Goal: Transaction & Acquisition: Purchase product/service

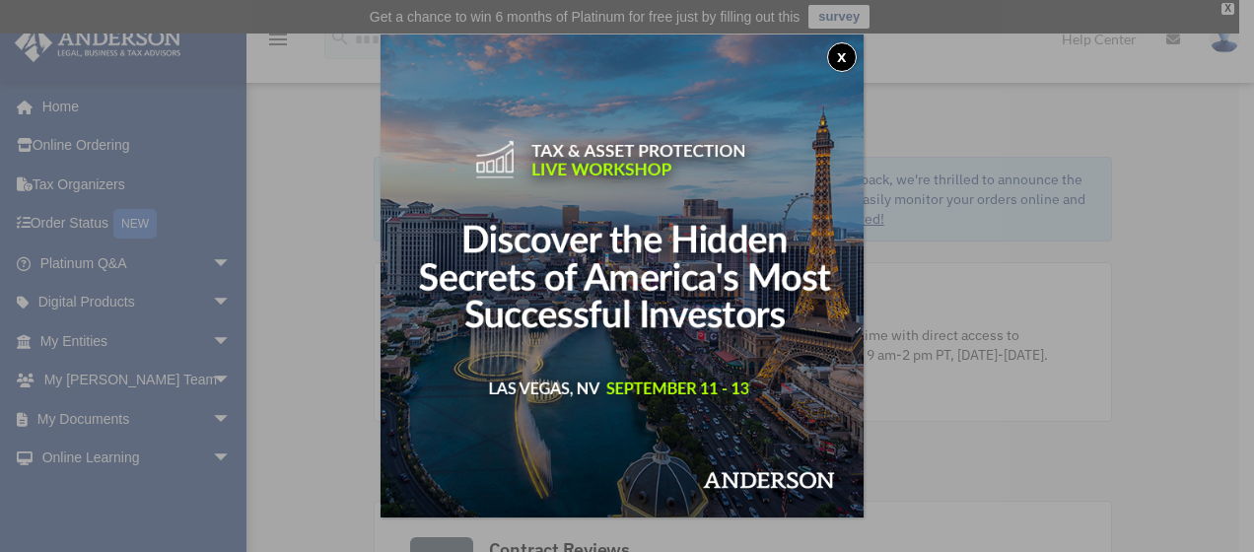
click at [840, 63] on button "x" at bounding box center [842, 57] width 30 height 30
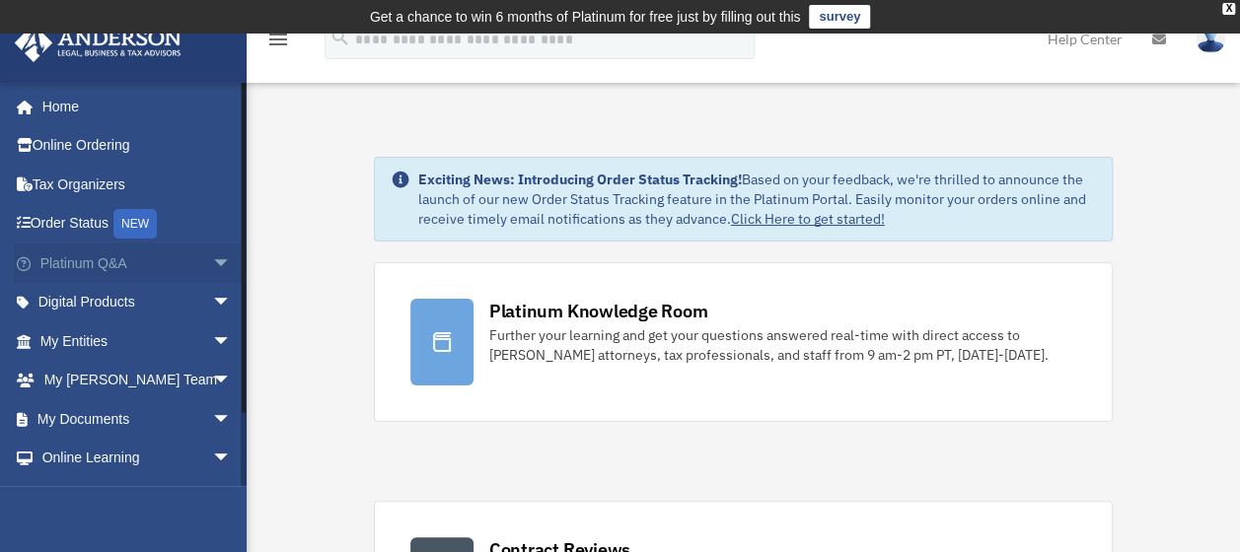
click at [212, 261] on span "arrow_drop_down" at bounding box center [231, 264] width 39 height 40
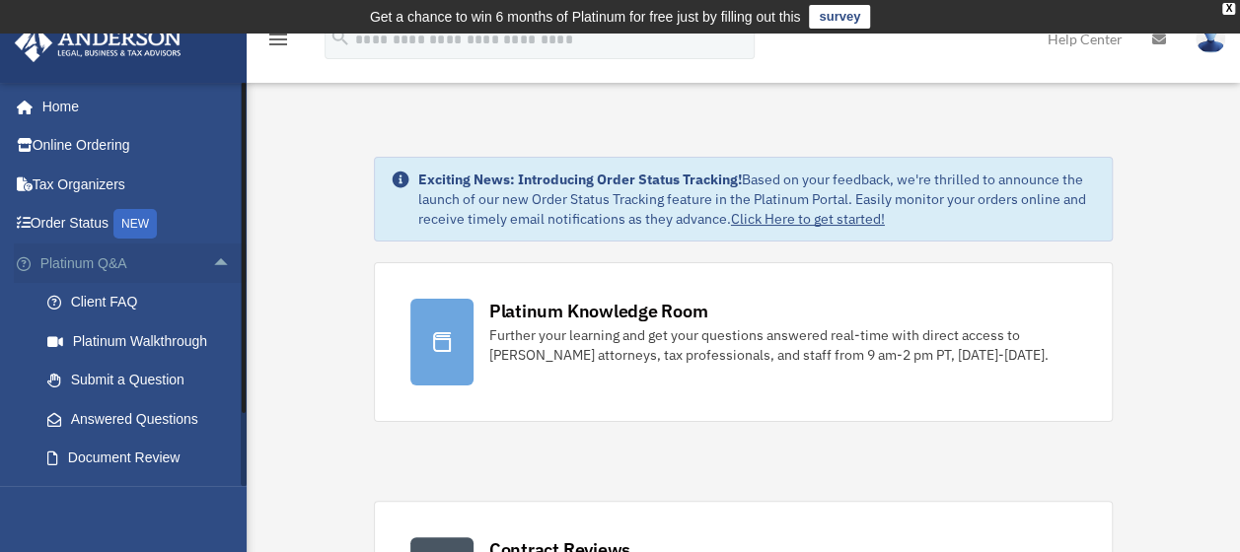
click at [212, 261] on span "arrow_drop_up" at bounding box center [231, 264] width 39 height 40
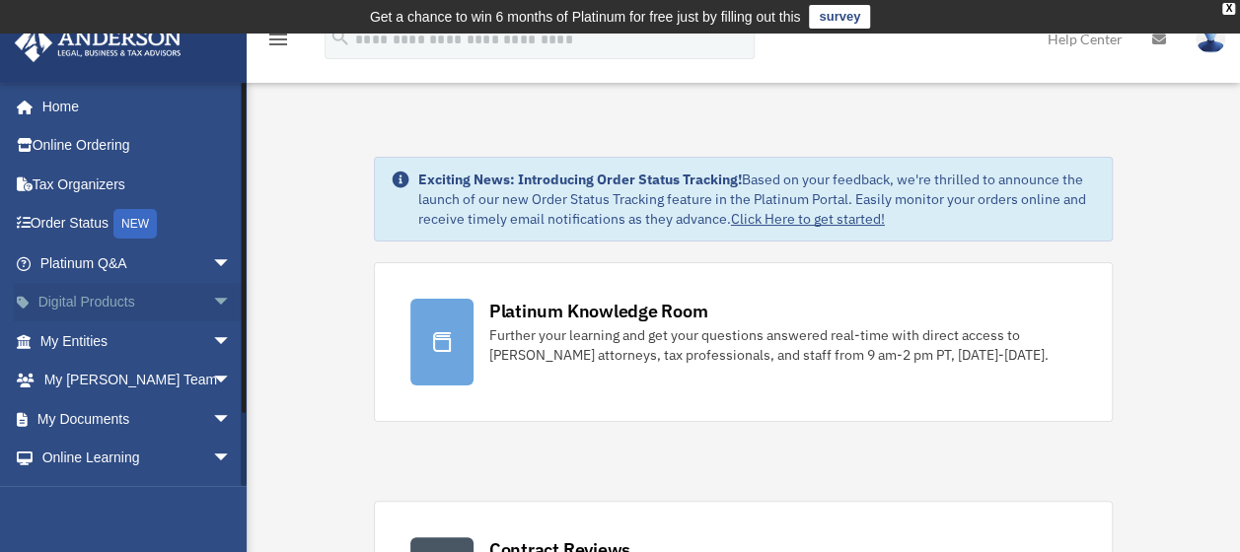
click at [212, 300] on span "arrow_drop_down" at bounding box center [231, 303] width 39 height 40
click at [212, 300] on span "arrow_drop_up" at bounding box center [231, 303] width 39 height 40
click at [212, 339] on span "arrow_drop_down" at bounding box center [231, 341] width 39 height 40
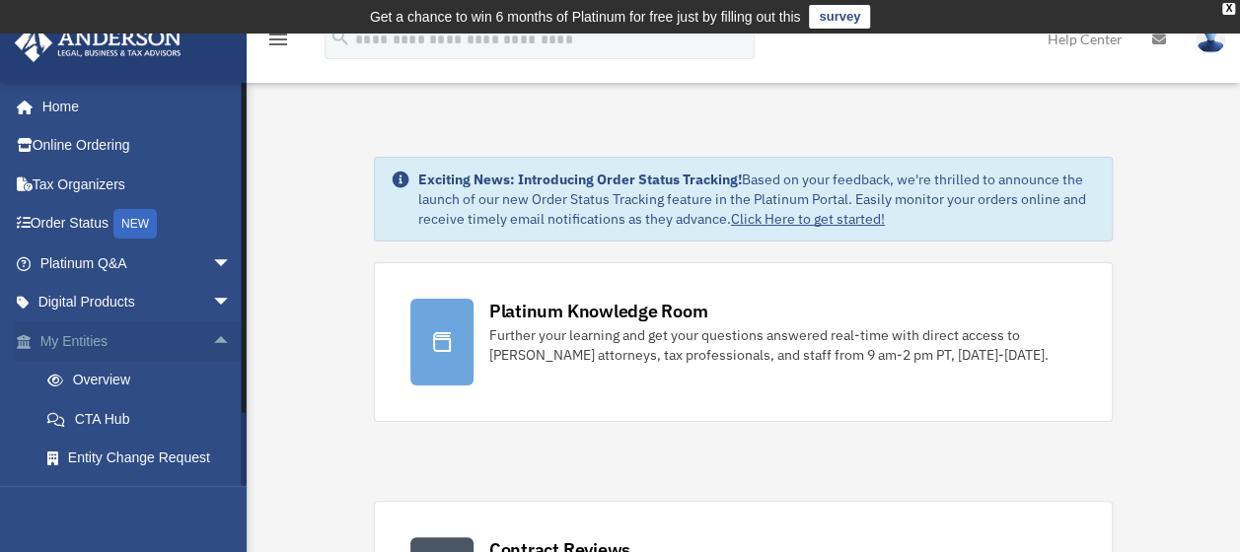
click at [212, 339] on span "arrow_drop_up" at bounding box center [231, 341] width 39 height 40
click at [212, 368] on span "arrow_drop_down" at bounding box center [231, 381] width 39 height 40
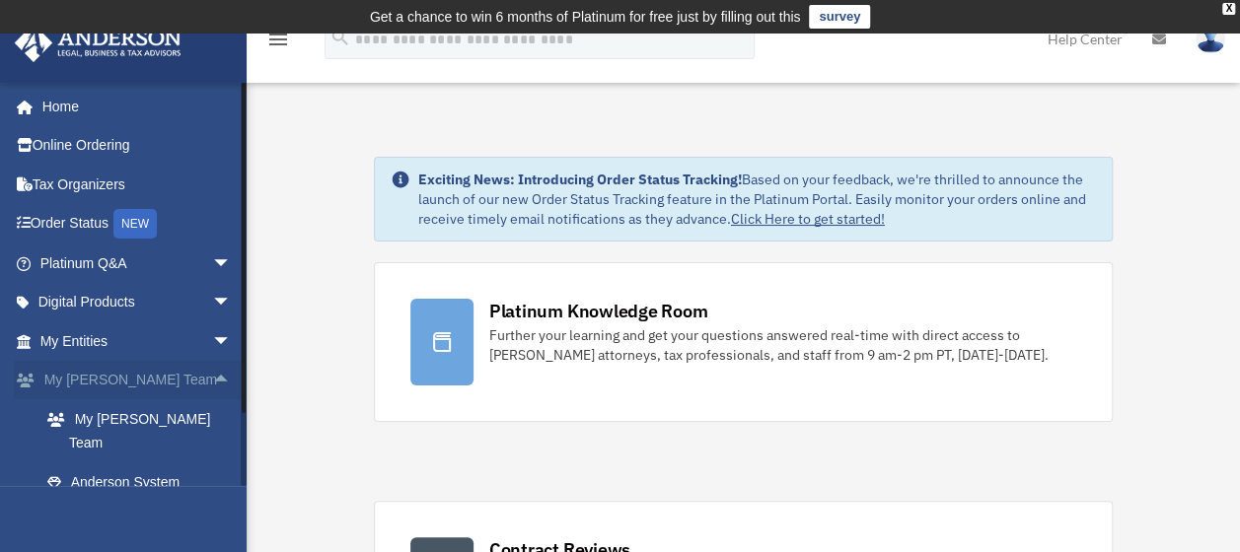
click at [212, 368] on span "arrow_drop_up" at bounding box center [231, 381] width 39 height 40
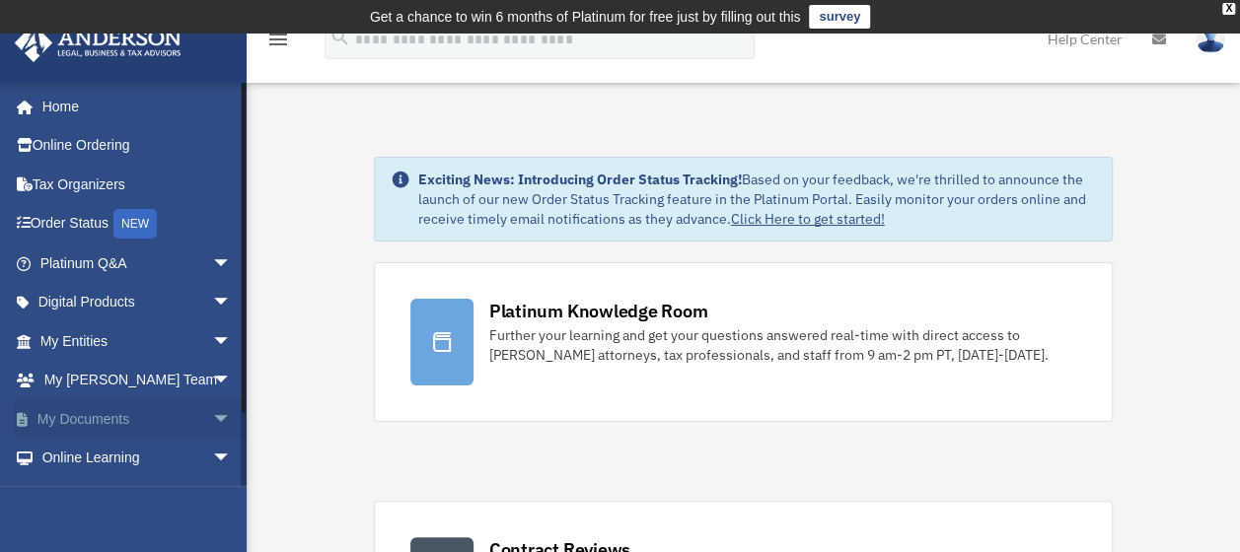
click at [212, 412] on span "arrow_drop_down" at bounding box center [231, 419] width 39 height 40
click at [212, 413] on span "arrow_drop_up" at bounding box center [231, 419] width 39 height 40
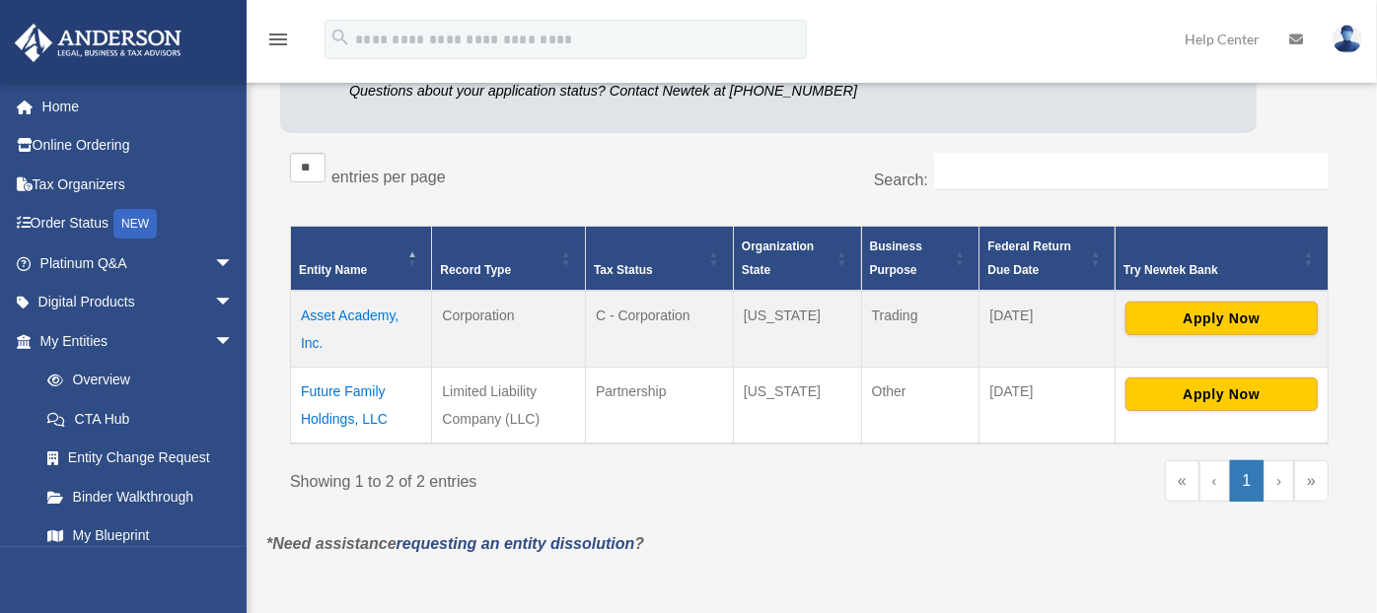
scroll to position [300, 0]
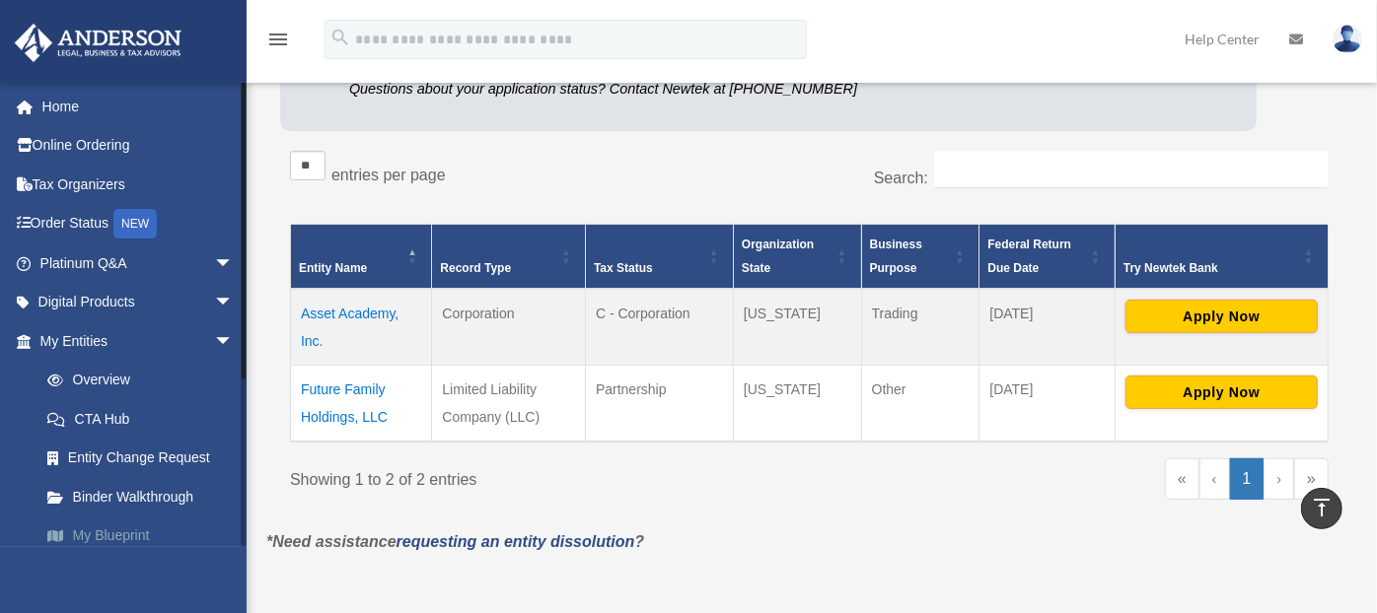
click at [118, 539] on link "My Blueprint" at bounding box center [146, 536] width 236 height 39
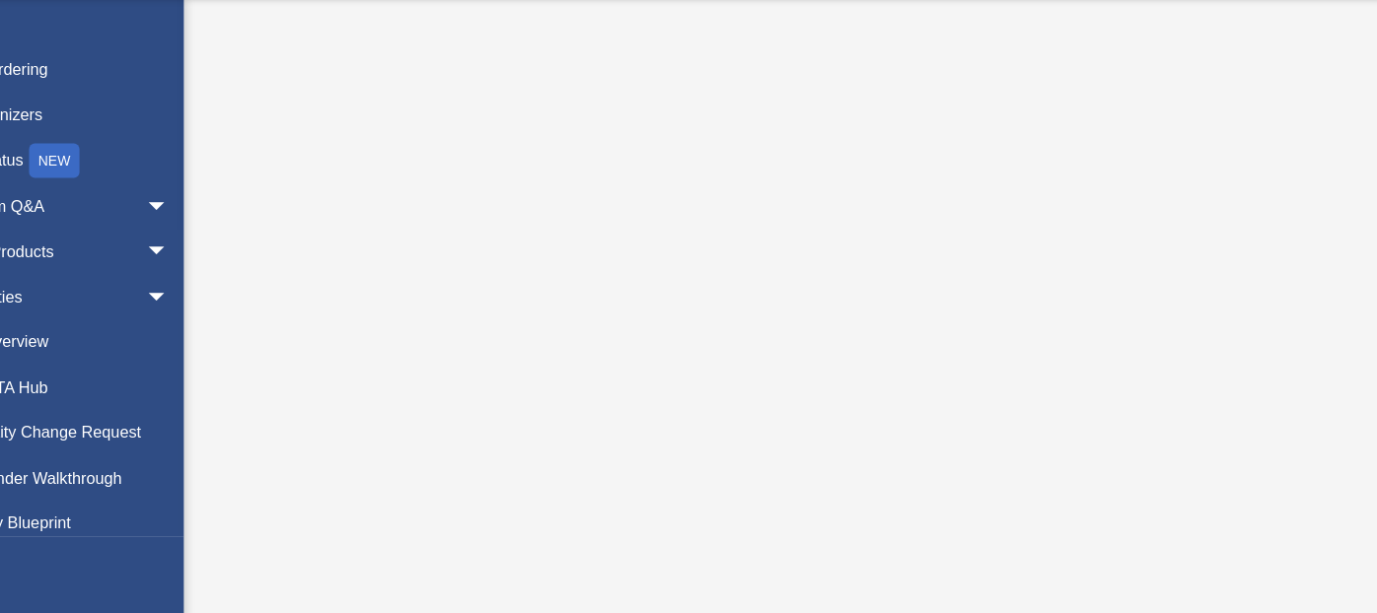
scroll to position [223, 0]
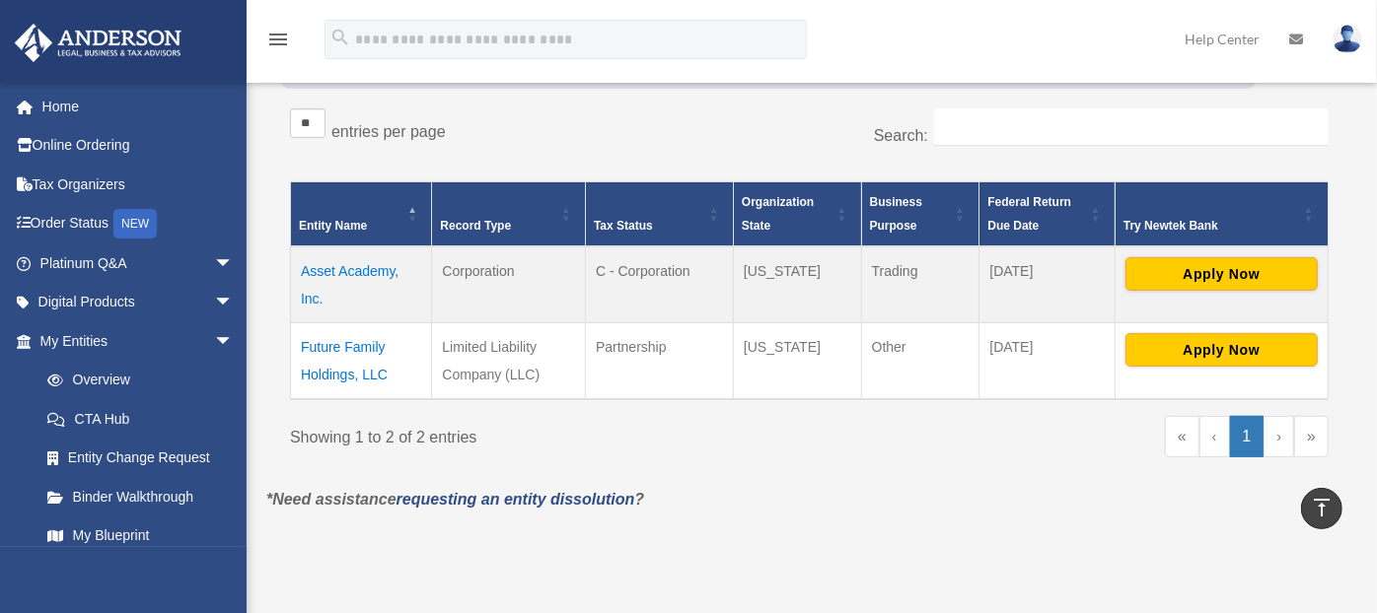
scroll to position [333, 0]
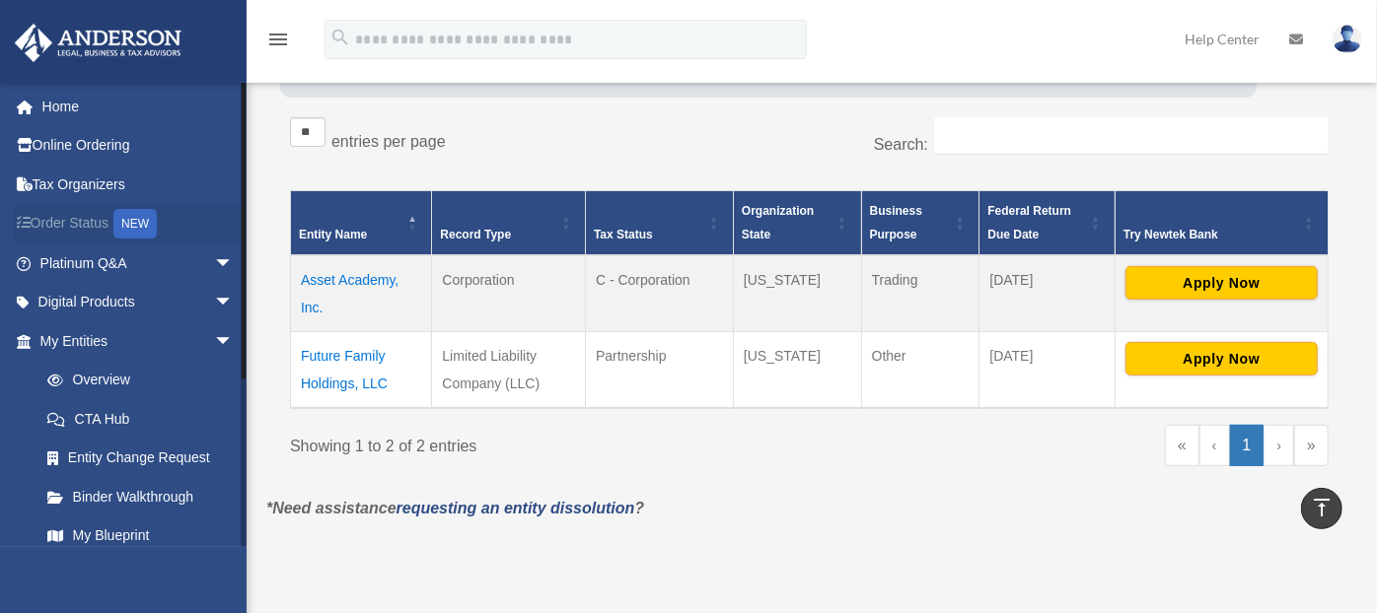
click at [79, 211] on link "Order Status NEW" at bounding box center [139, 224] width 250 height 40
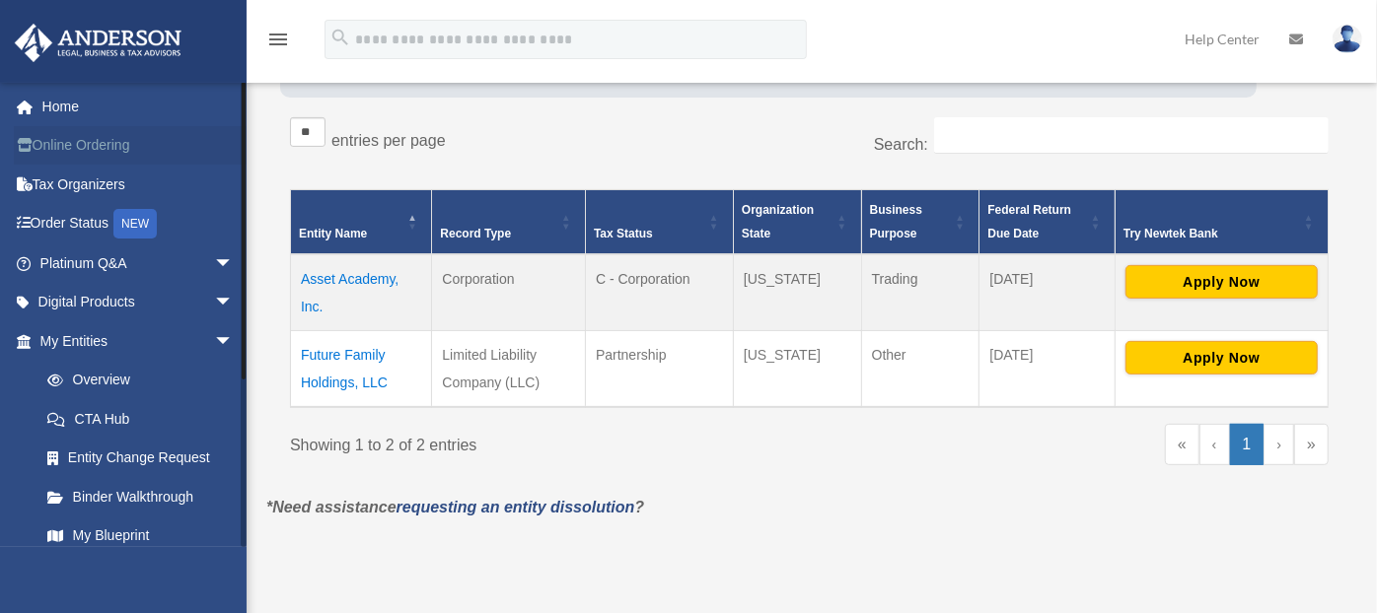
scroll to position [329, 0]
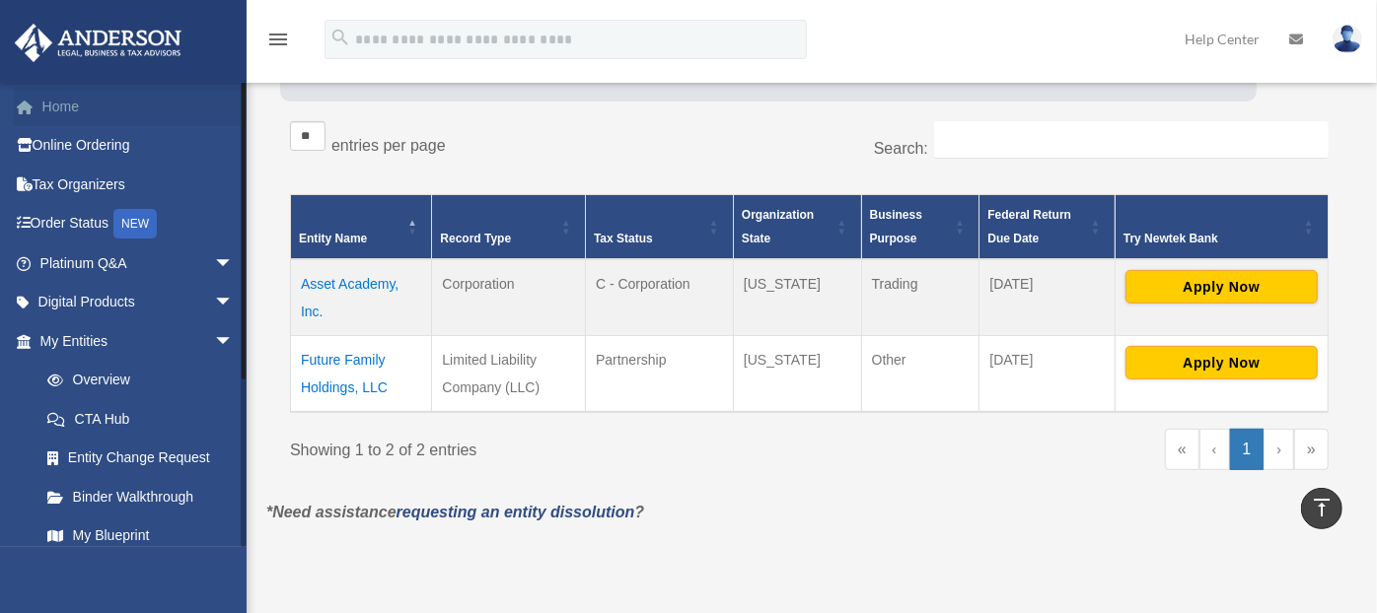
click at [60, 97] on link "Home" at bounding box center [139, 106] width 250 height 39
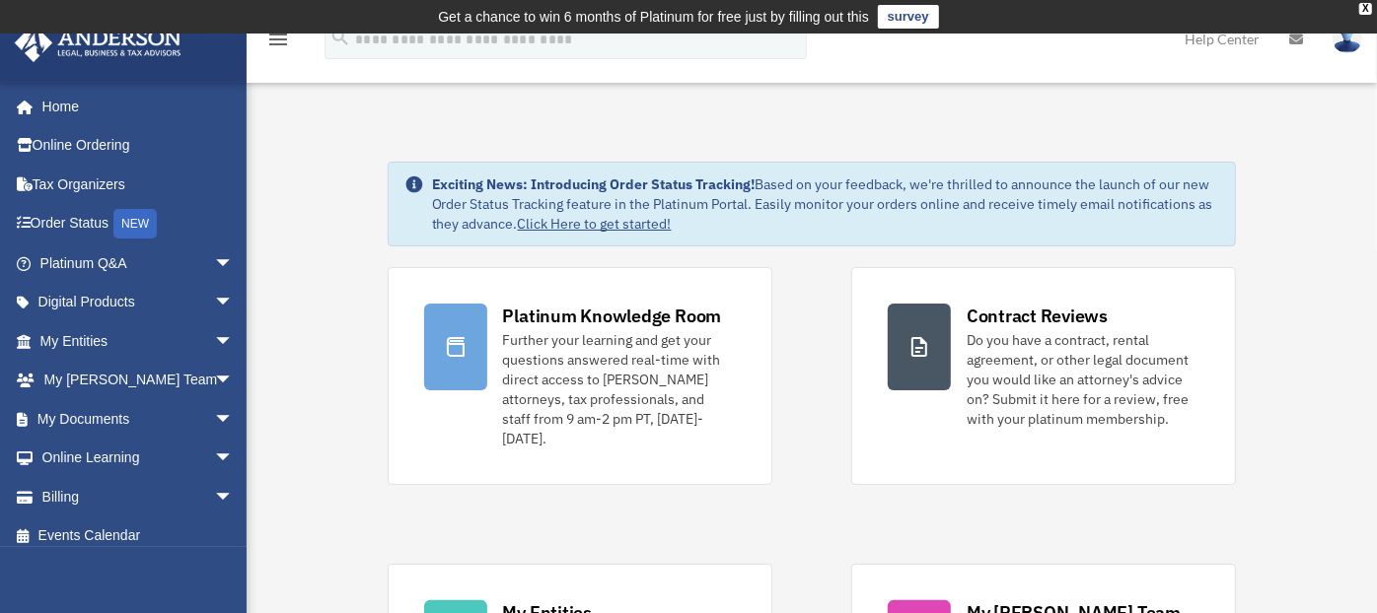
click at [278, 44] on icon "menu" at bounding box center [278, 40] width 24 height 24
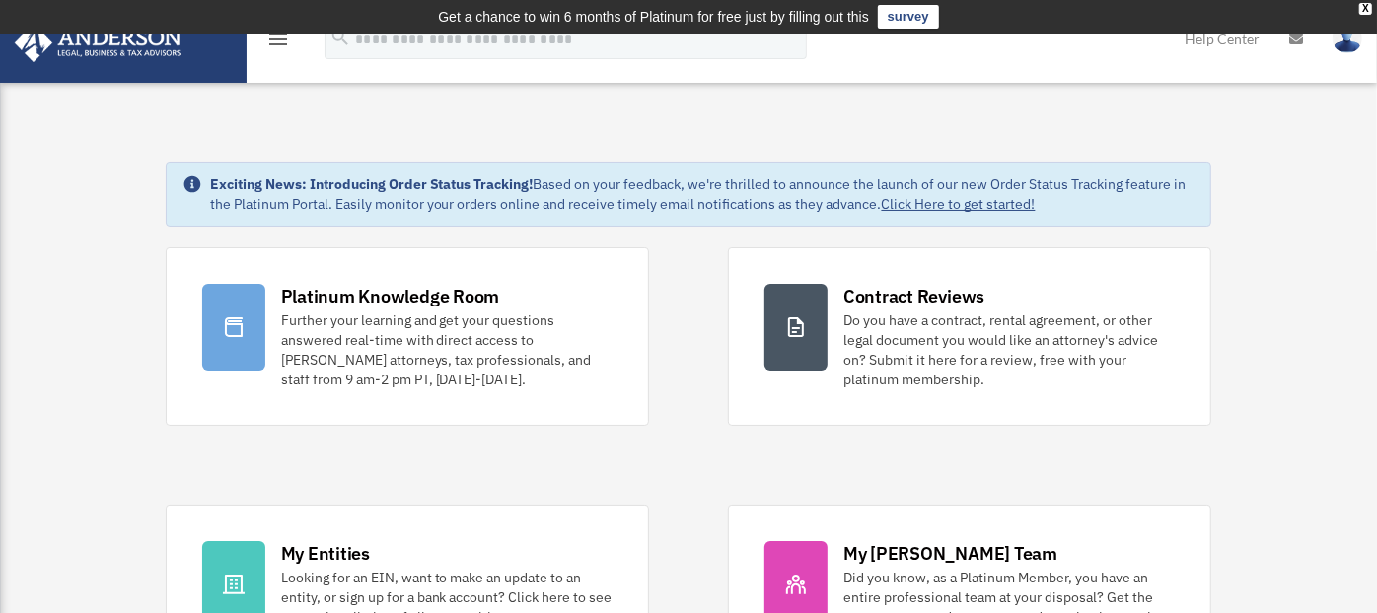
click at [279, 43] on icon "menu" at bounding box center [278, 40] width 24 height 24
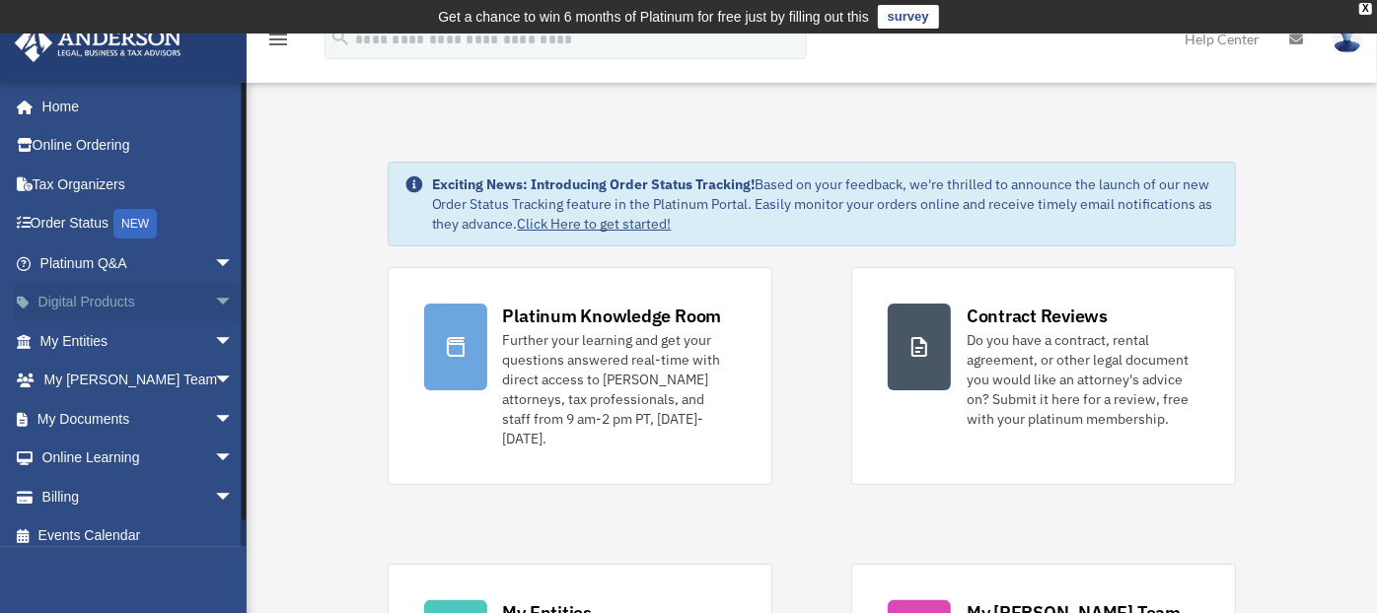
click at [214, 303] on span "arrow_drop_down" at bounding box center [233, 303] width 39 height 40
click at [214, 303] on span "arrow_drop_up" at bounding box center [233, 303] width 39 height 40
click at [214, 501] on span "arrow_drop_down" at bounding box center [233, 497] width 39 height 40
click at [113, 535] on link "$ Open Invoices" at bounding box center [146, 537] width 236 height 40
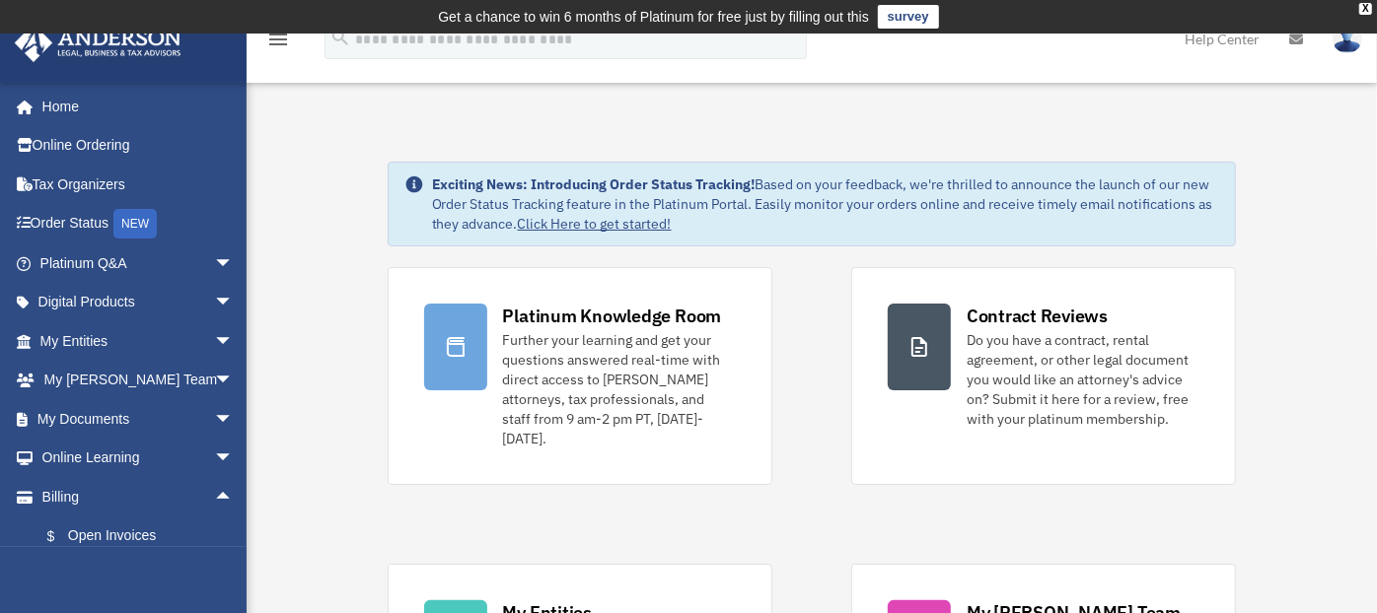
scroll to position [178, 0]
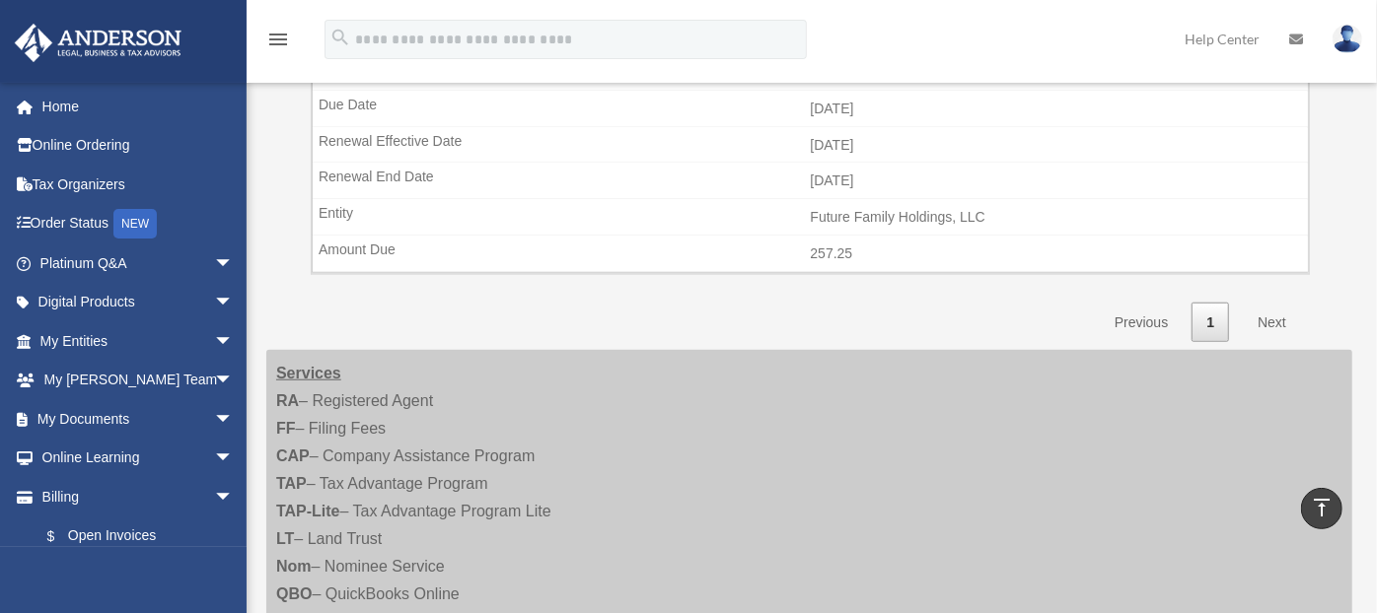
scroll to position [1035, 0]
click at [1273, 308] on link "Next" at bounding box center [1272, 320] width 58 height 40
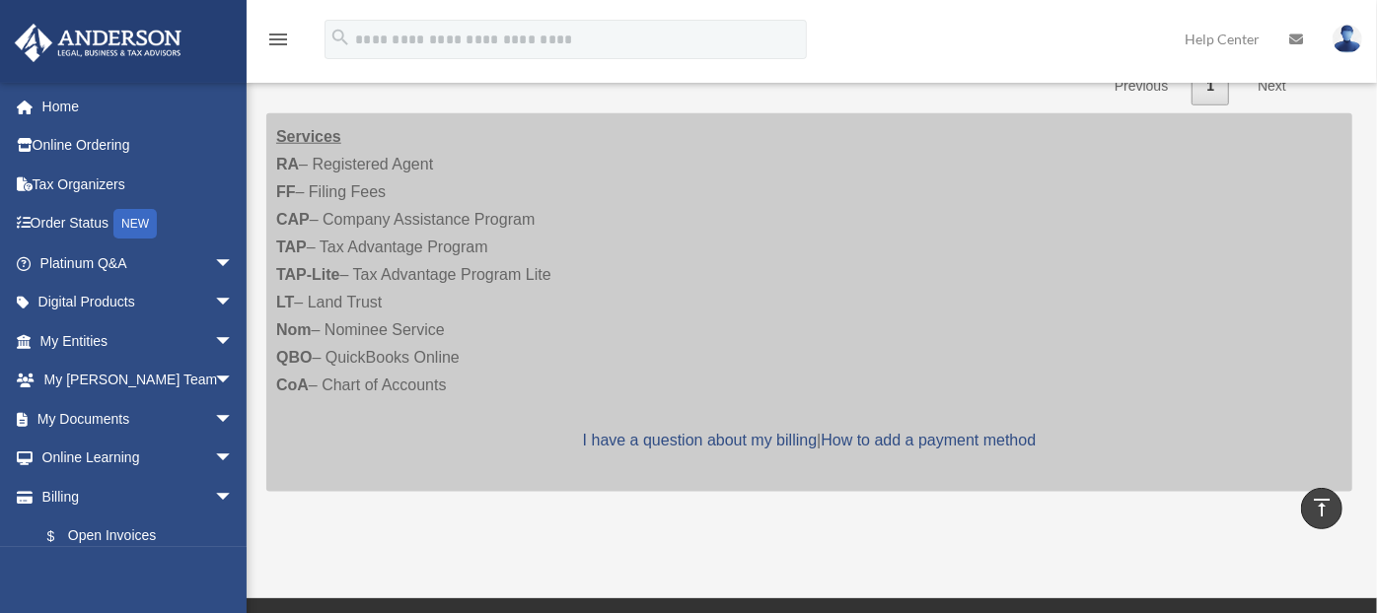
scroll to position [1283, 0]
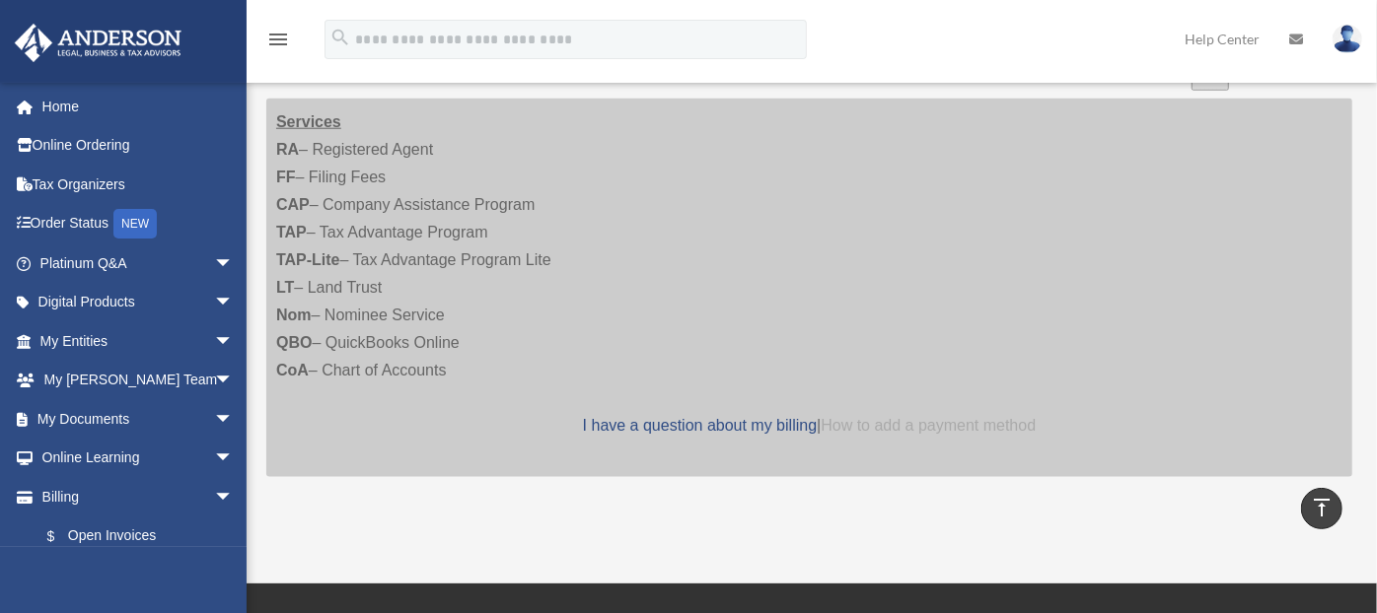
click at [949, 417] on link "How to add a payment method" at bounding box center [928, 425] width 215 height 17
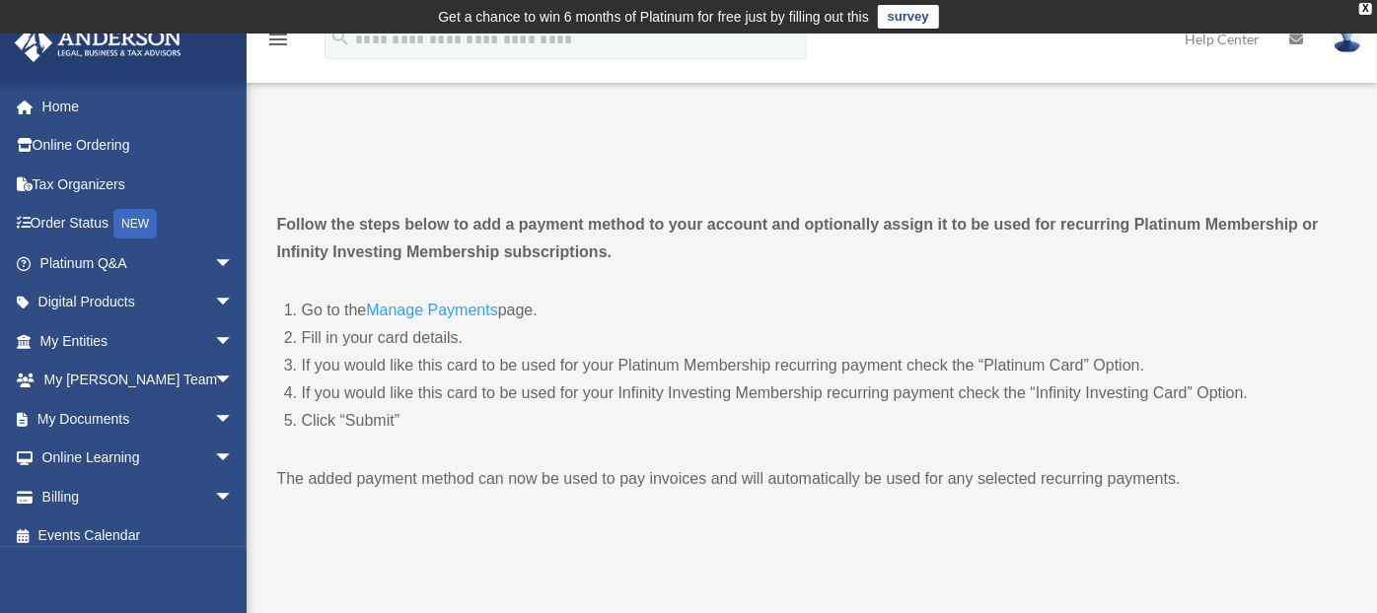
click at [436, 307] on link "Manage Payments" at bounding box center [431, 315] width 131 height 27
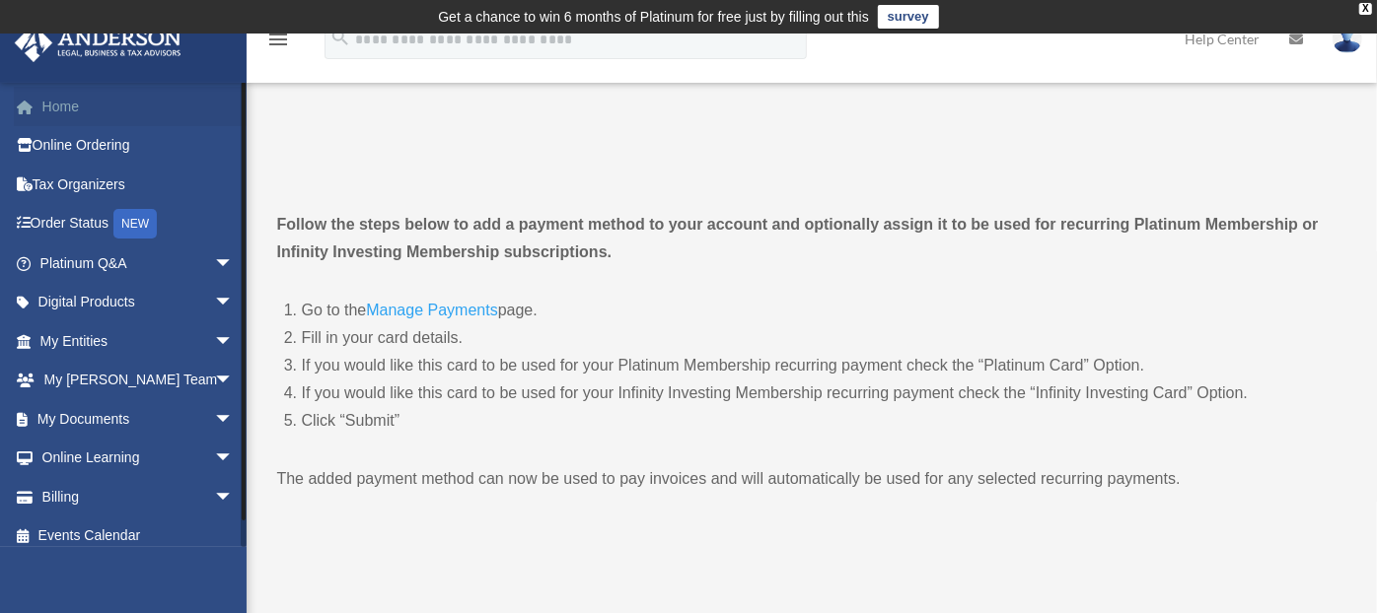
click at [74, 109] on link "Home" at bounding box center [139, 106] width 250 height 39
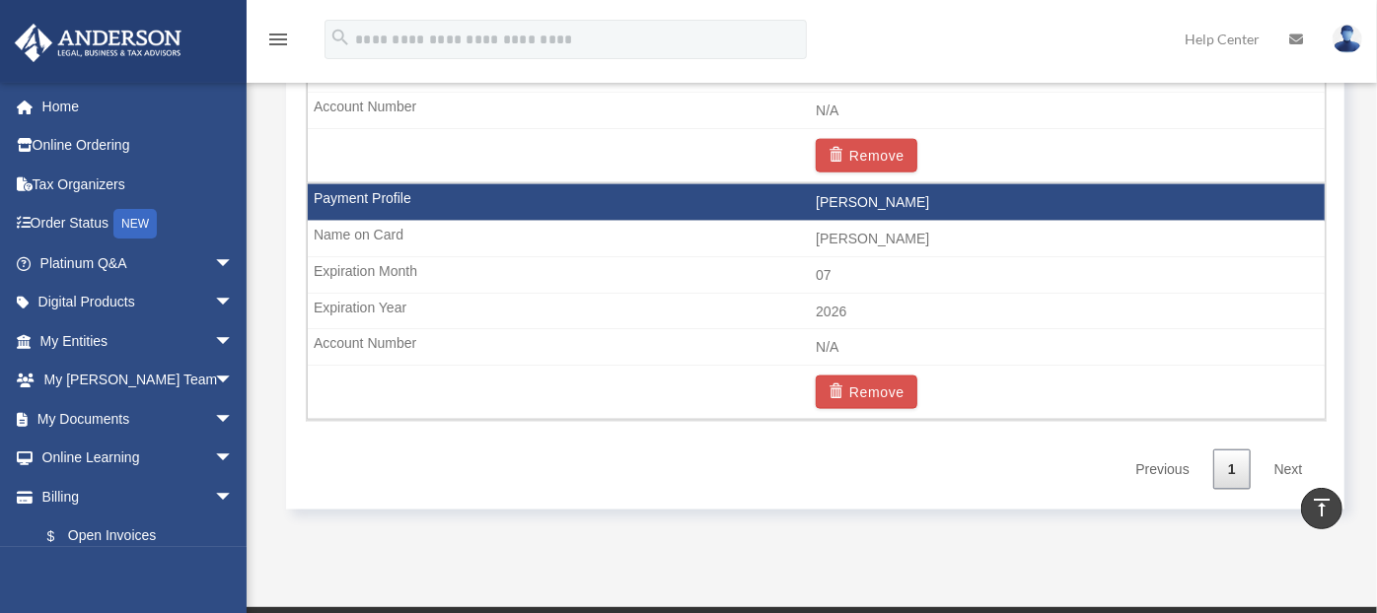
scroll to position [1572, 0]
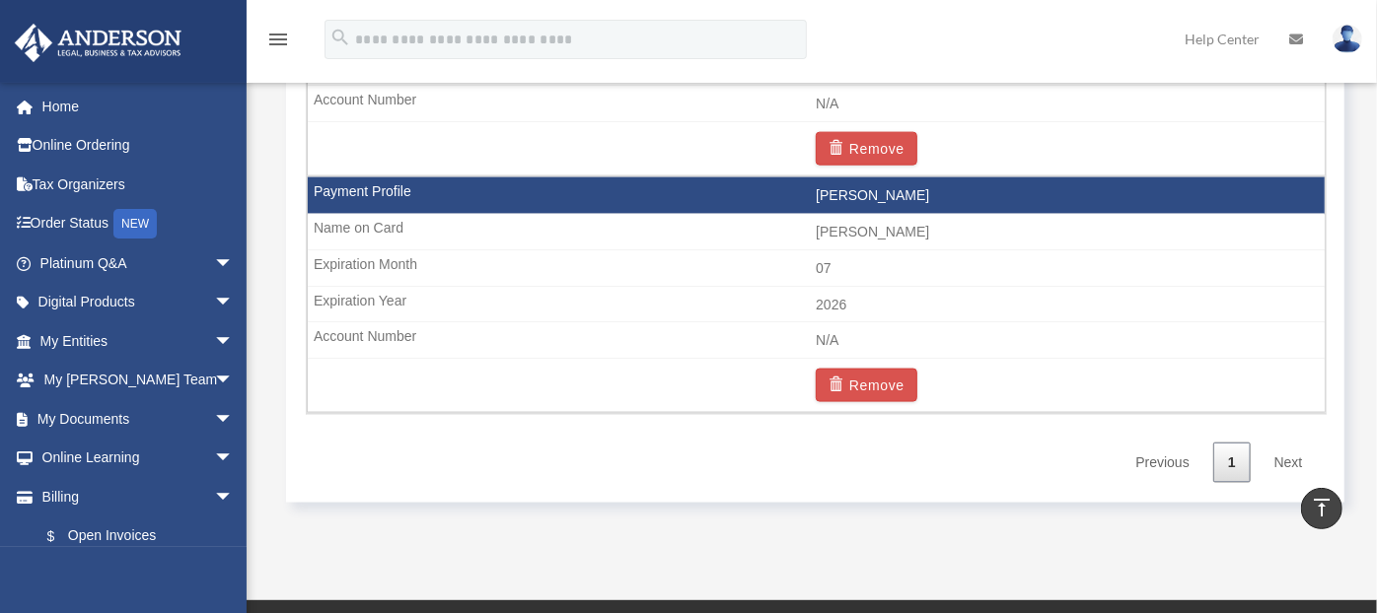
click at [1282, 459] on link "Next" at bounding box center [1288, 463] width 58 height 40
click at [1290, 454] on link "Next" at bounding box center [1288, 463] width 58 height 40
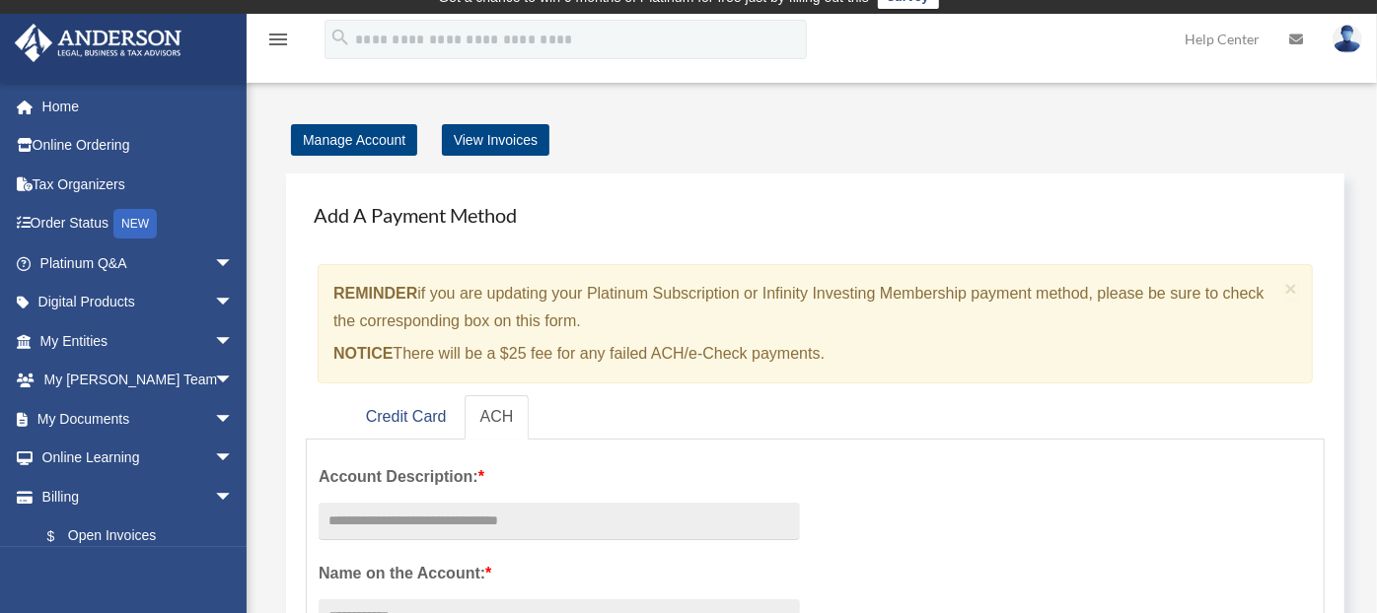
scroll to position [0, 0]
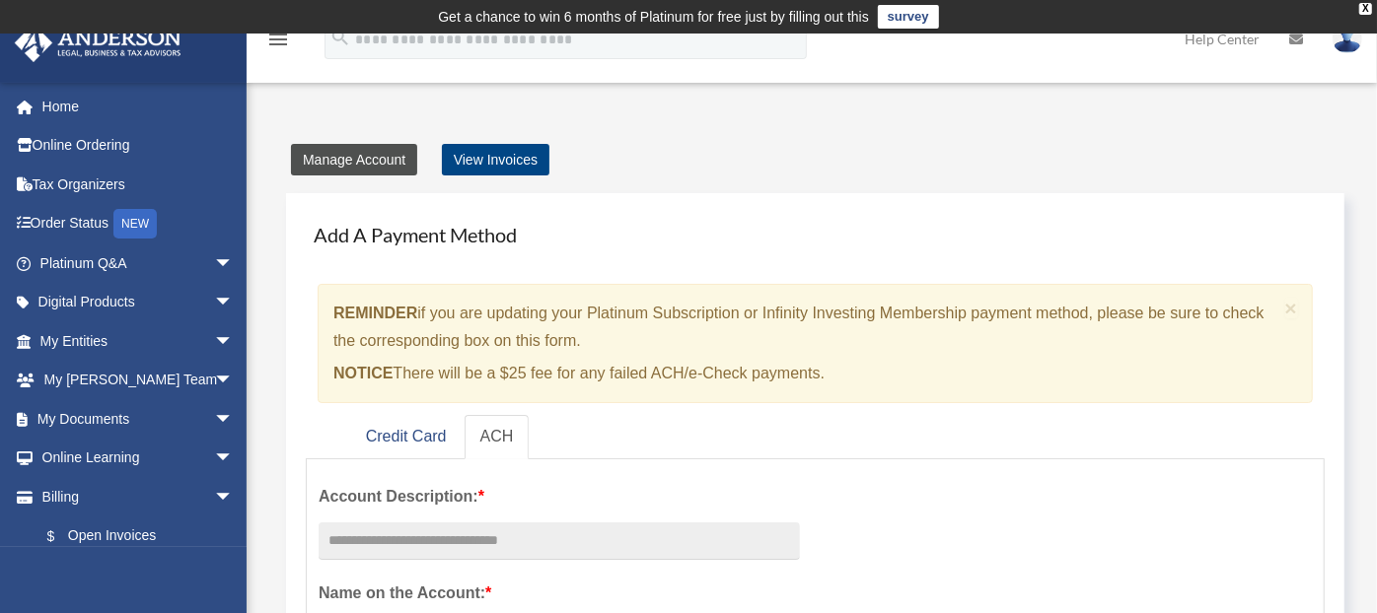
click at [345, 149] on link "Manage Account" at bounding box center [354, 160] width 126 height 32
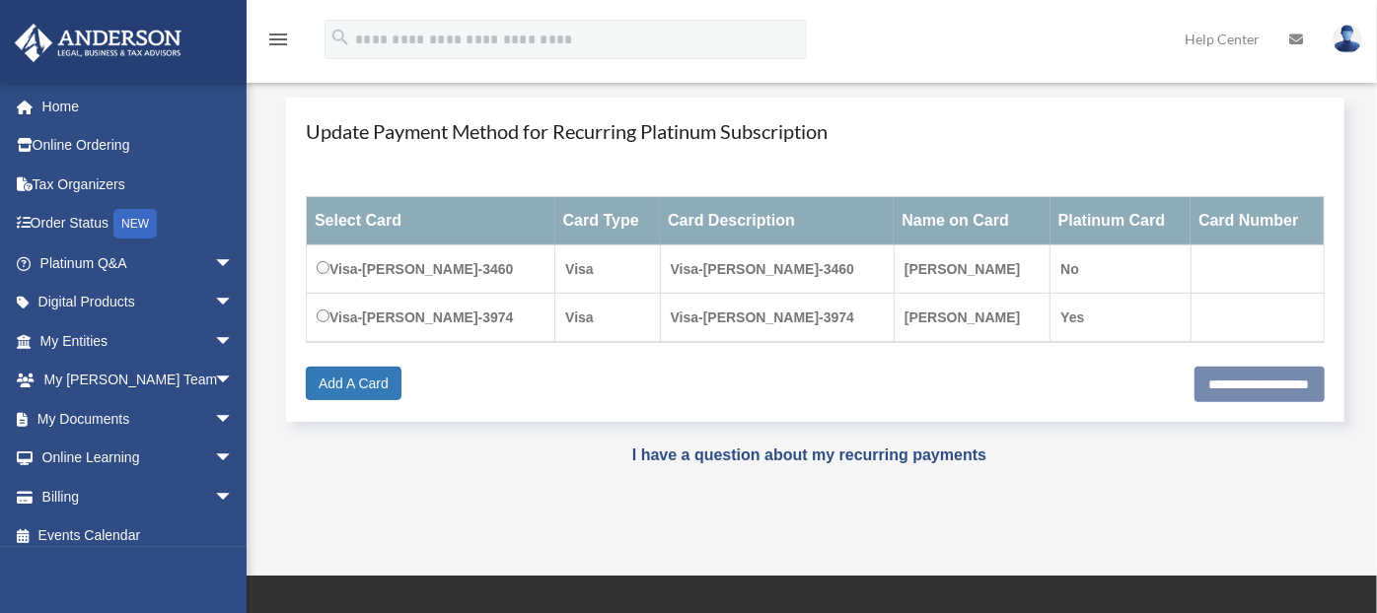
scroll to position [258, 0]
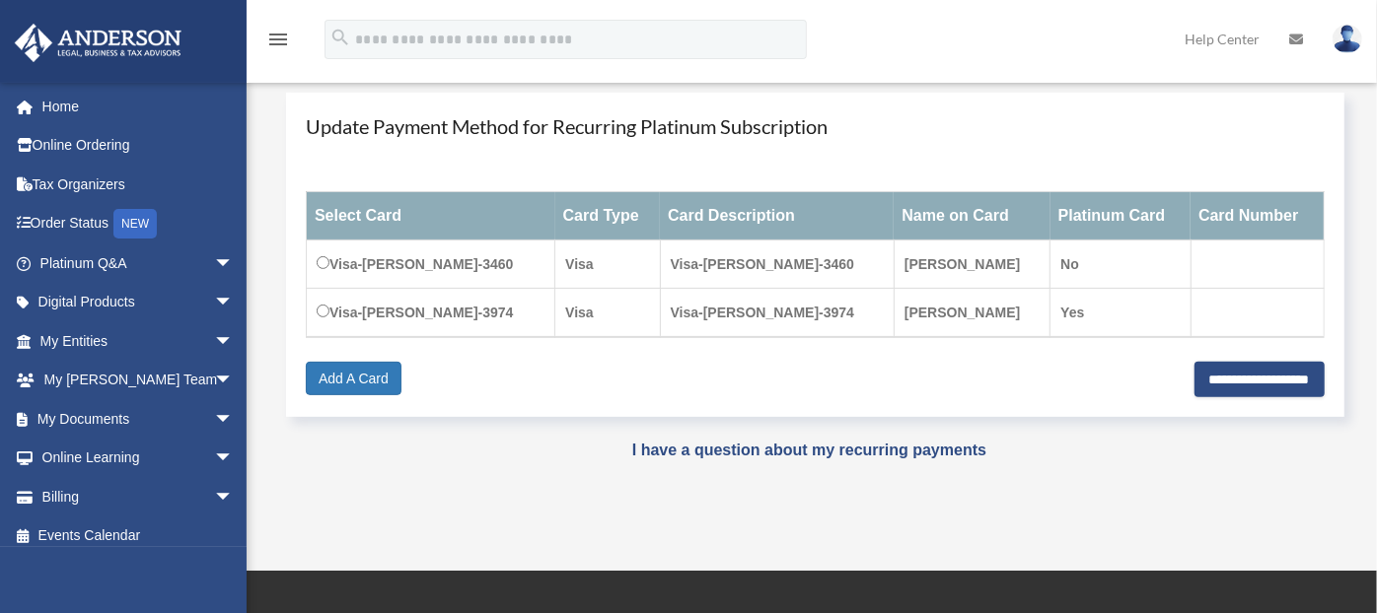
click at [530, 362] on div "**********" at bounding box center [815, 379] width 1019 height 34
click at [329, 382] on link "Add A Card" at bounding box center [354, 379] width 96 height 34
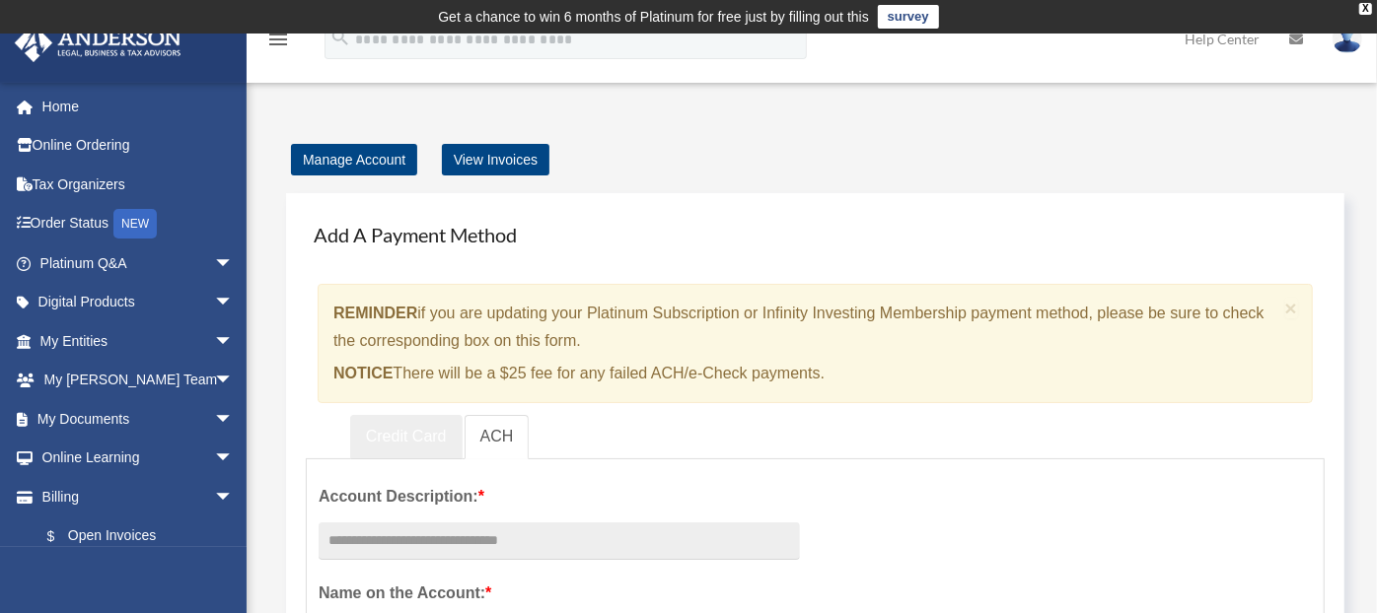
click at [392, 442] on link "Credit Card" at bounding box center [406, 437] width 112 height 44
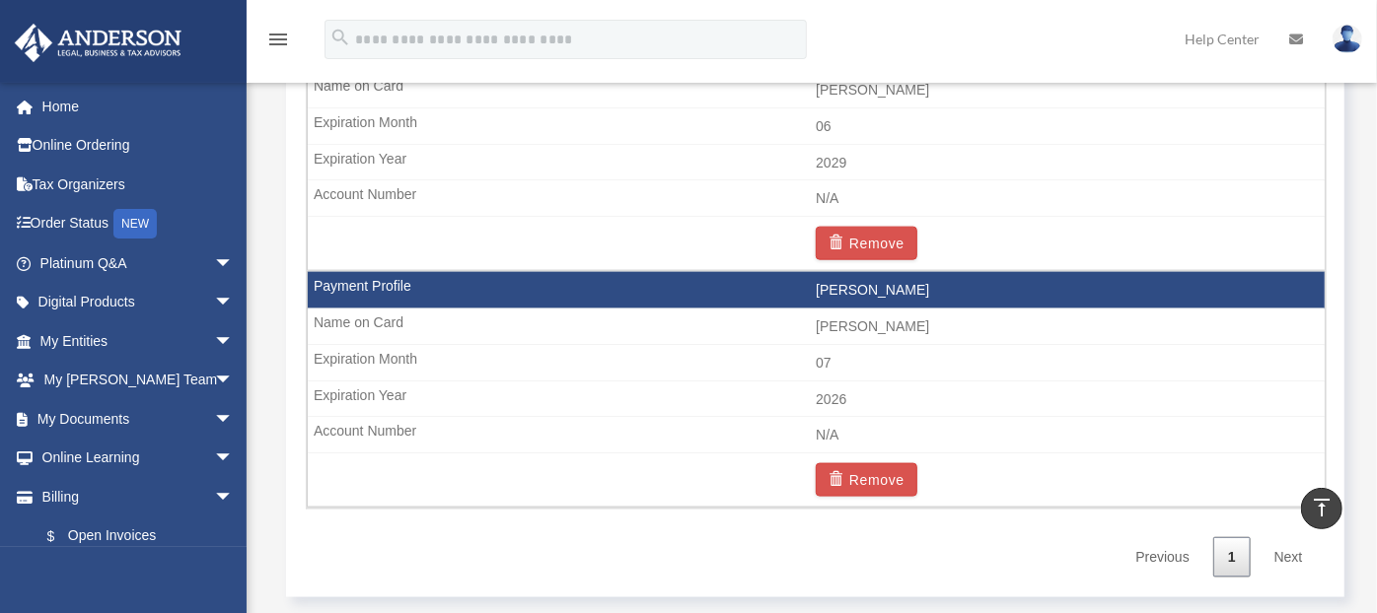
scroll to position [1523, 0]
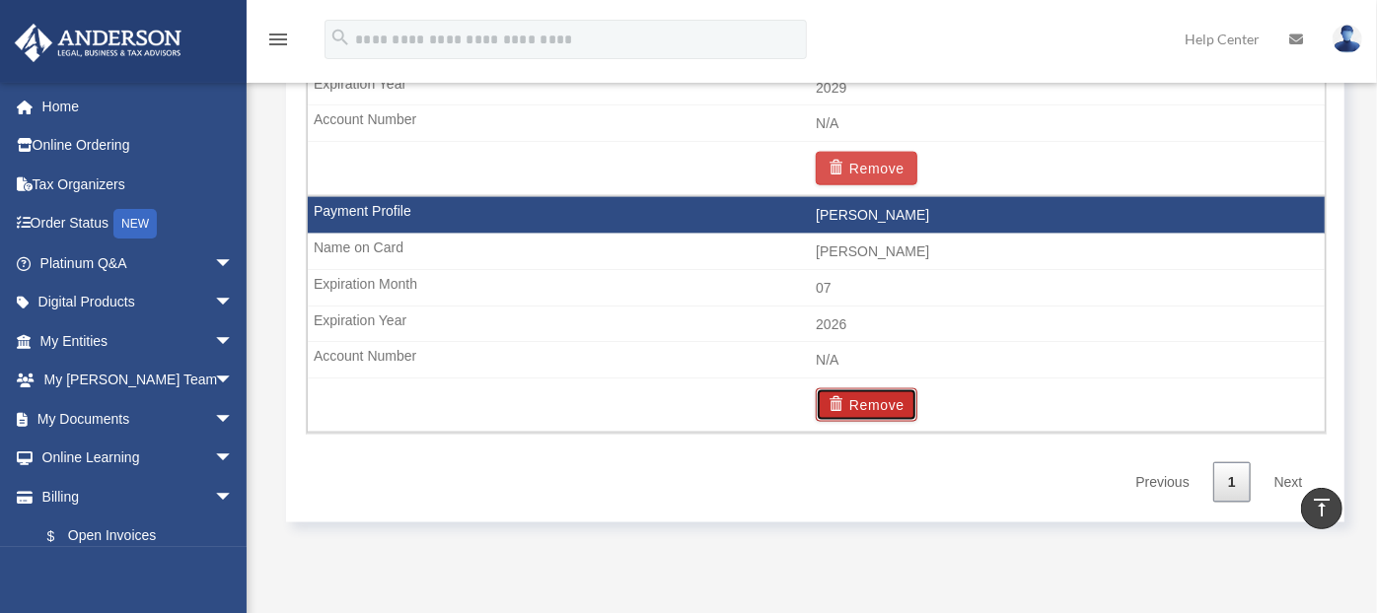
click at [859, 413] on button "Remove" at bounding box center [867, 406] width 102 height 34
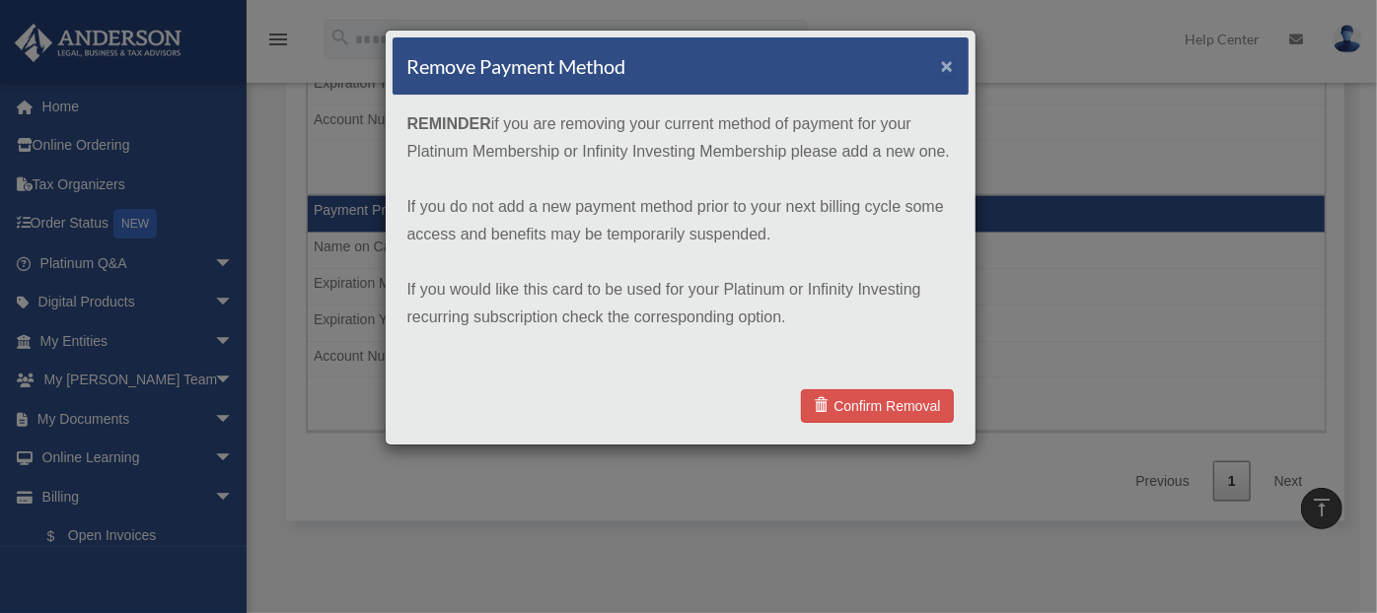
click at [944, 61] on button "×" at bounding box center [947, 65] width 13 height 21
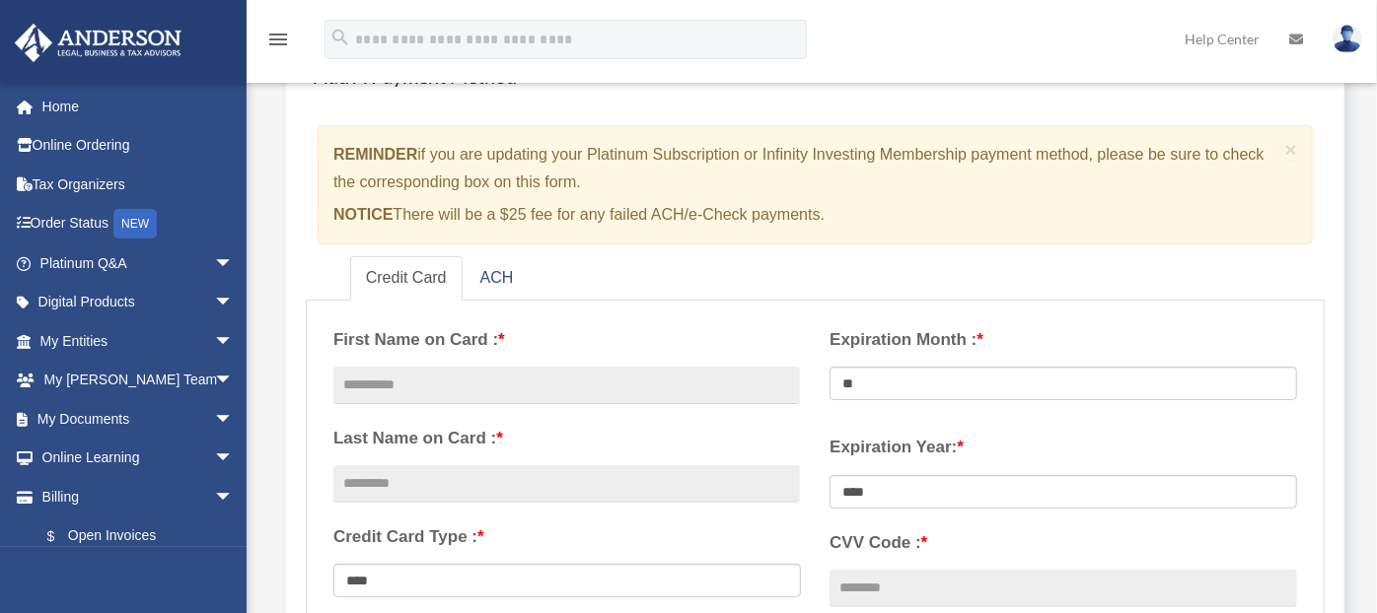
scroll to position [0, 0]
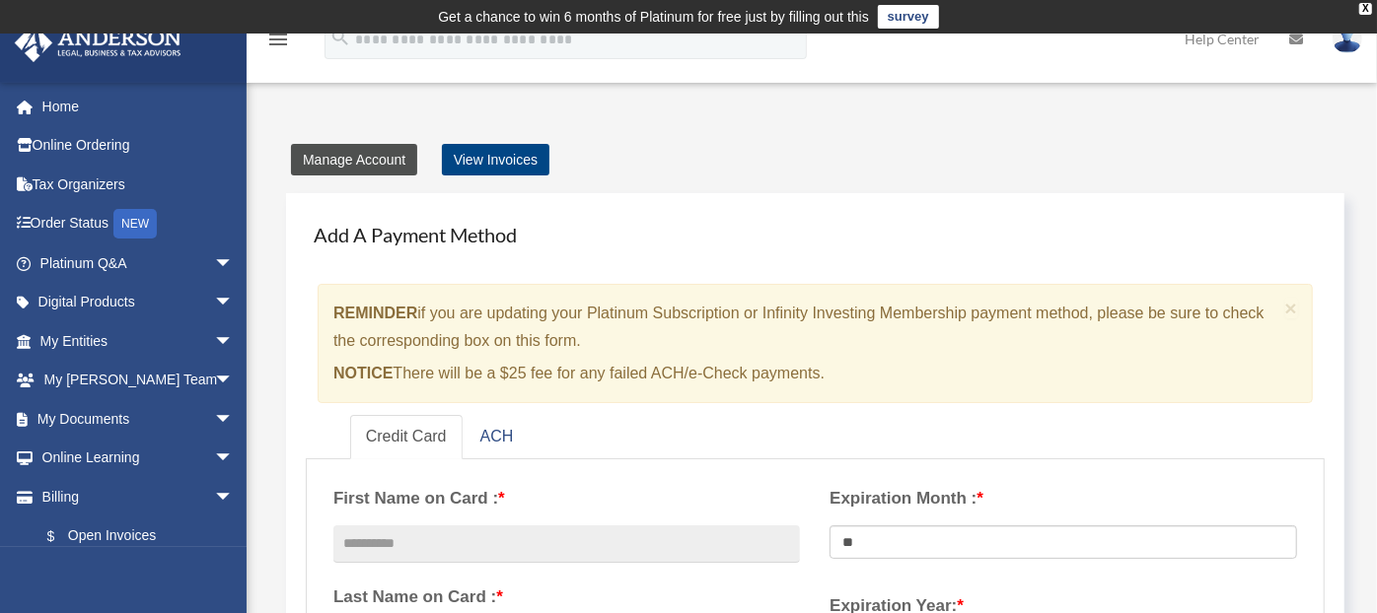
click at [345, 166] on link "Manage Account" at bounding box center [354, 160] width 126 height 32
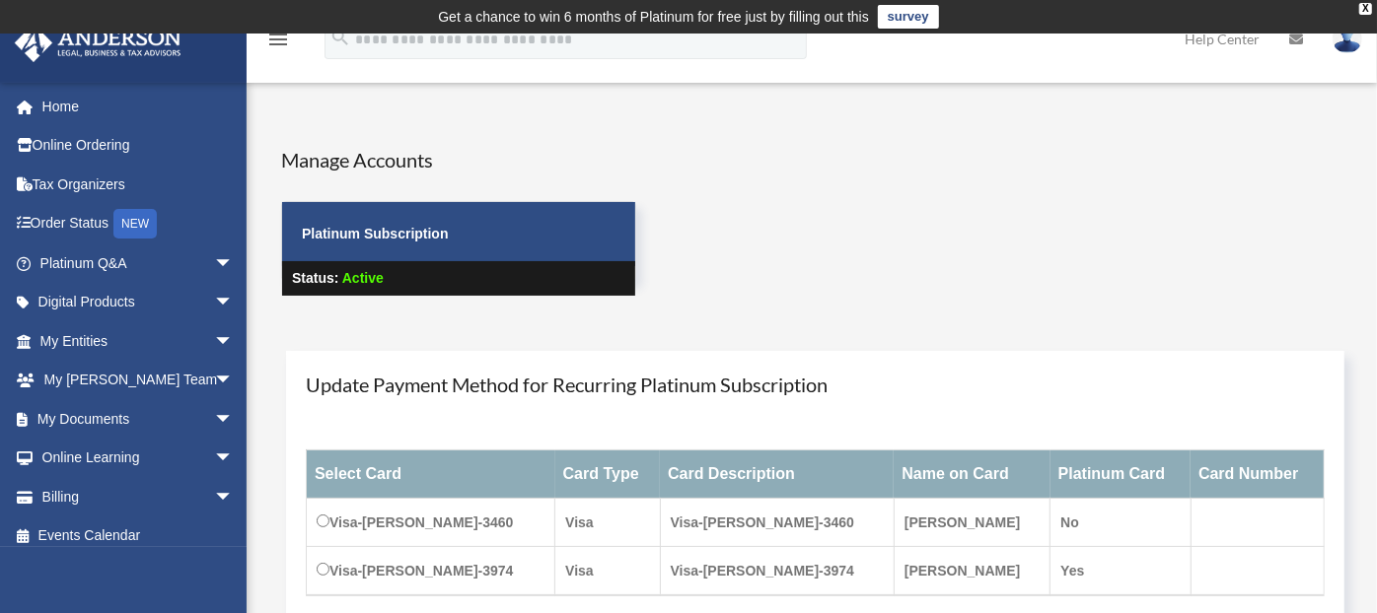
click at [1202, 302] on div "Manage Accounts Platinum Subscription Status: Active" at bounding box center [843, 238] width 1154 height 185
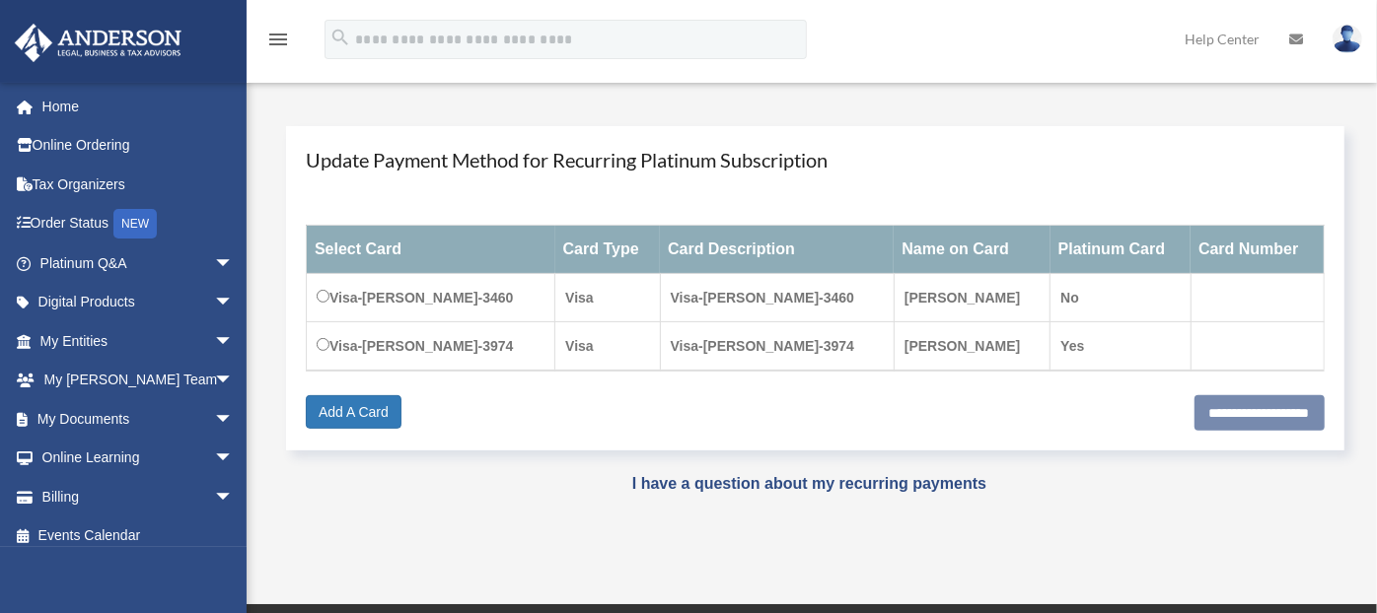
scroll to position [241, 0]
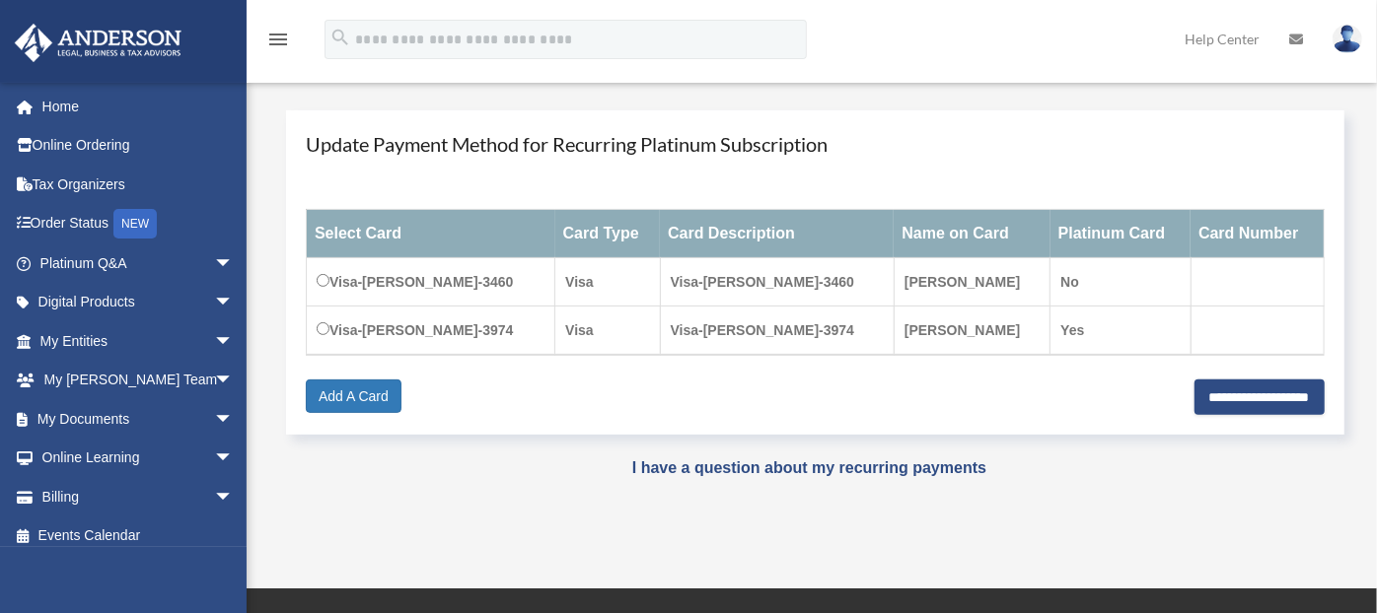
click at [644, 348] on td "Visa" at bounding box center [607, 331] width 105 height 49
click at [997, 333] on td "[PERSON_NAME]" at bounding box center [971, 331] width 156 height 49
click at [777, 353] on table "Select Card Card Type Card Description Name on Card Platinum Card Card Number V…" at bounding box center [815, 282] width 1019 height 147
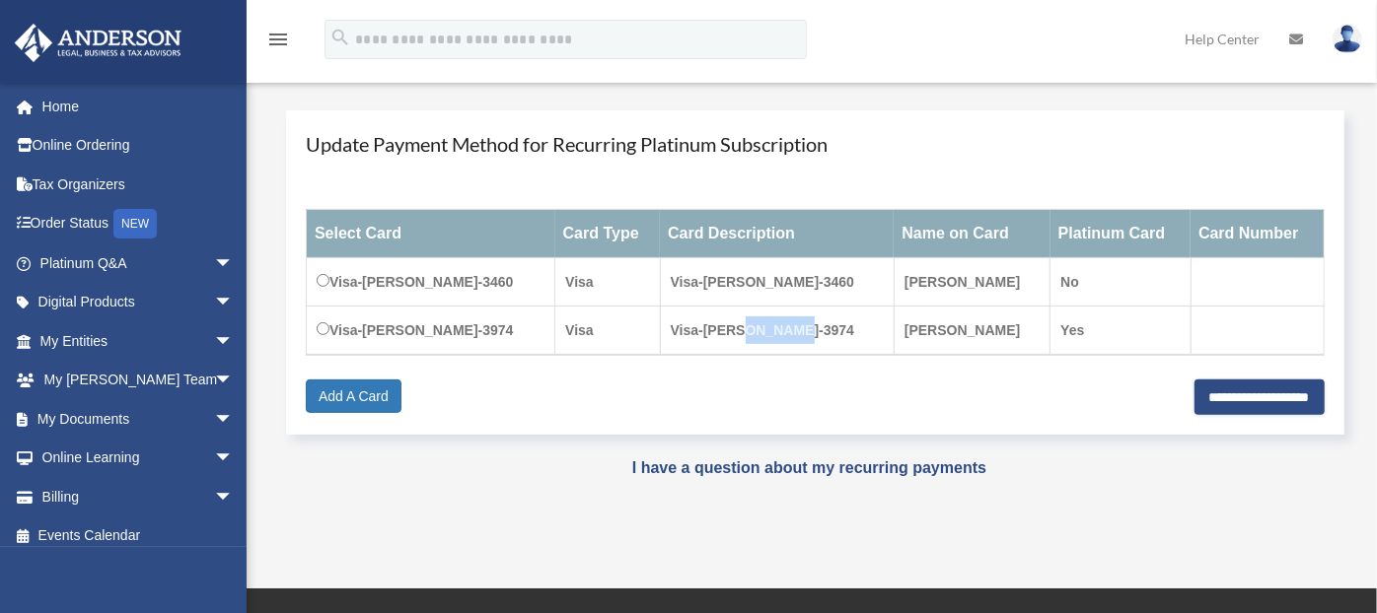
drag, startPoint x: 777, startPoint y: 353, endPoint x: 767, endPoint y: 335, distance: 20.3
click at [767, 335] on td "Visa-John-Ostlund-3974" at bounding box center [777, 331] width 234 height 49
click at [766, 335] on td "Visa-[PERSON_NAME]-3974" at bounding box center [777, 331] width 234 height 49
click at [1222, 402] on input "**********" at bounding box center [1259, 398] width 130 height 36
type input "**********"
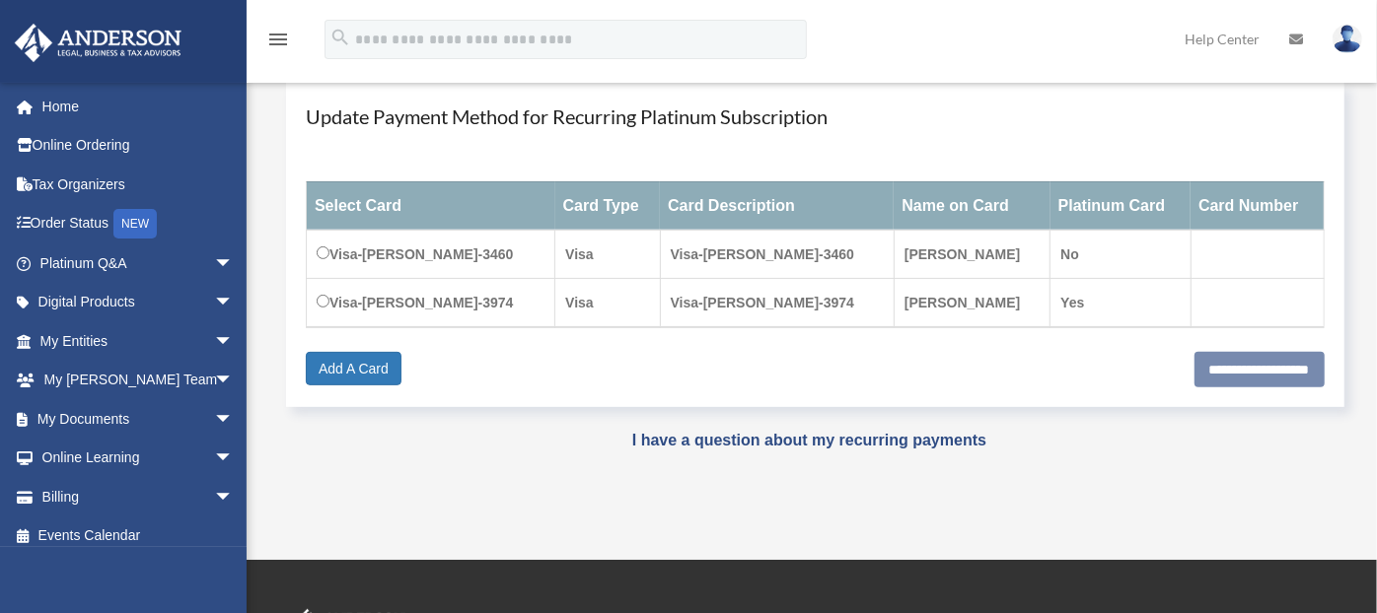
scroll to position [274, 0]
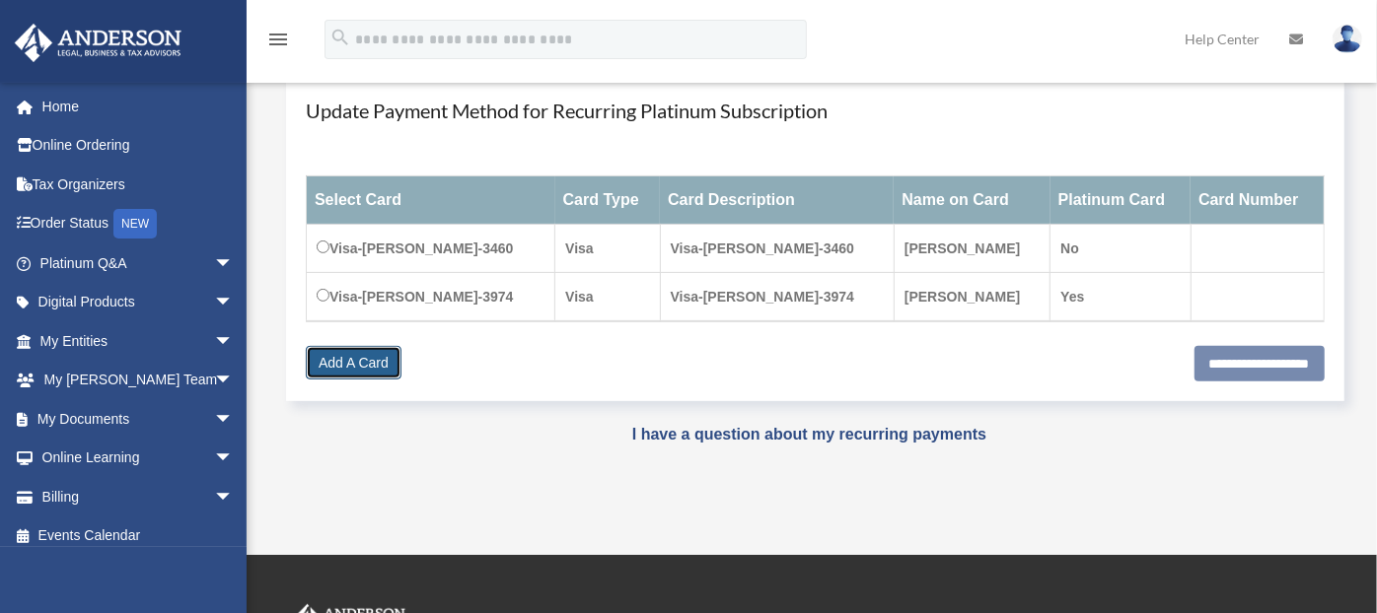
click at [359, 354] on link "Add A Card" at bounding box center [354, 363] width 96 height 34
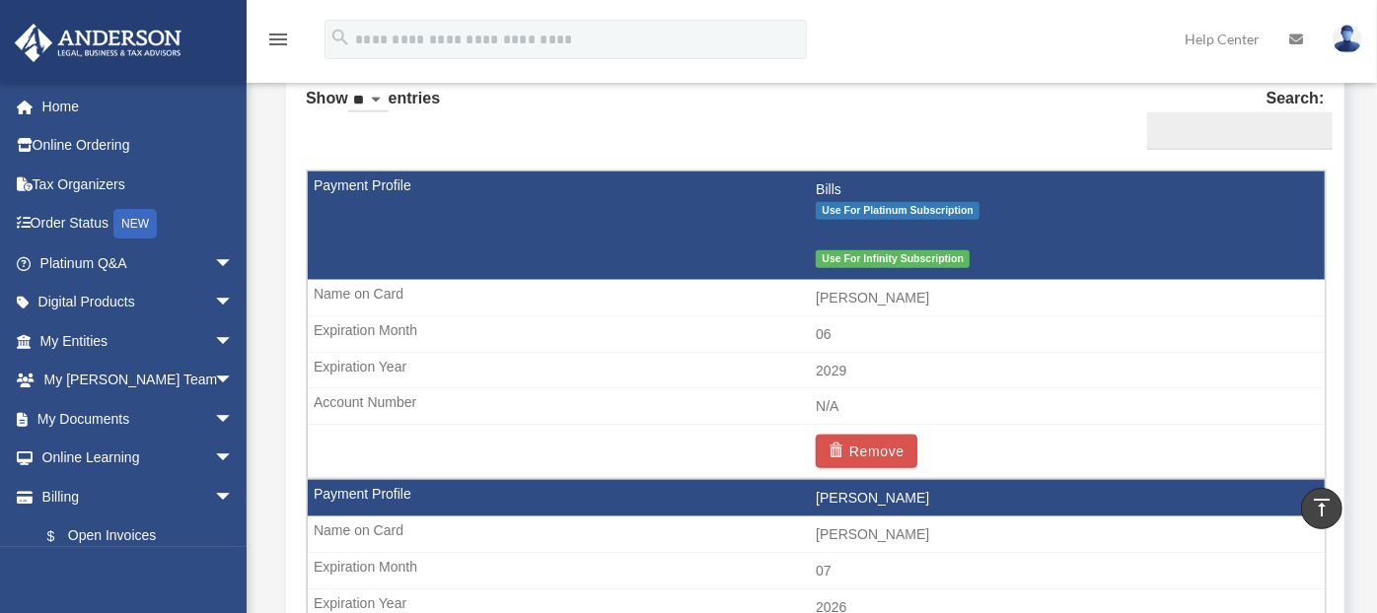
scroll to position [1265, 0]
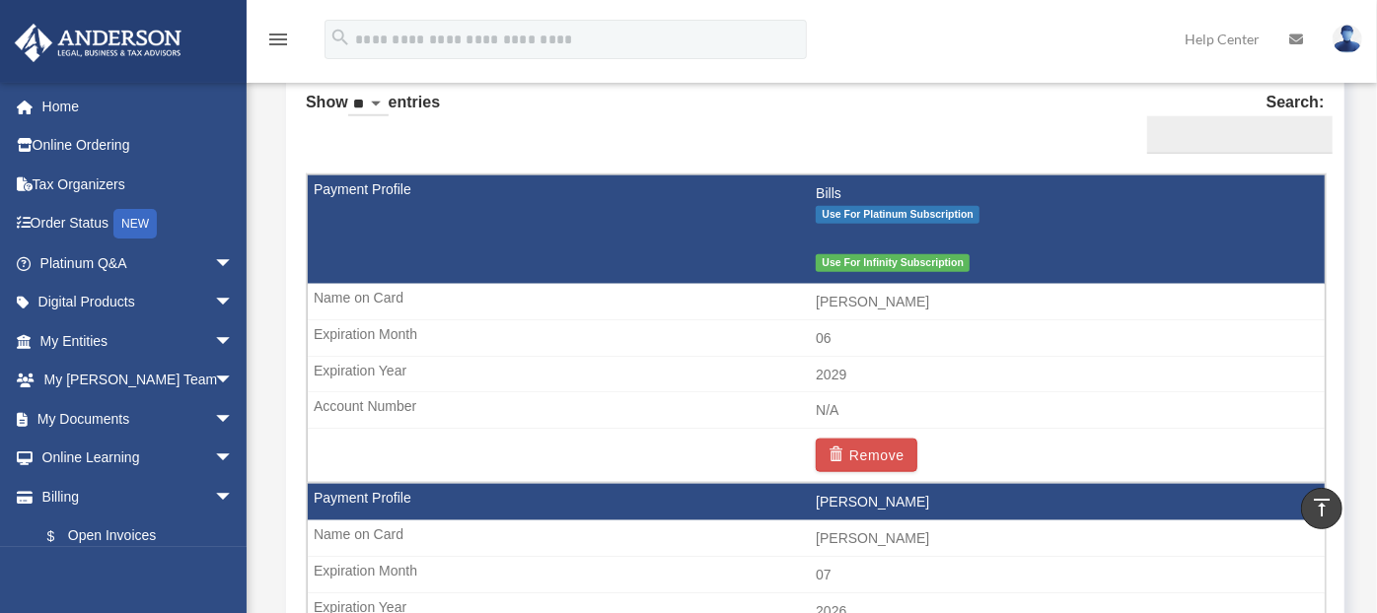
click at [554, 290] on td "[PERSON_NAME]" at bounding box center [816, 302] width 1017 height 37
click at [671, 335] on td "06" at bounding box center [816, 339] width 1017 height 37
click at [427, 363] on td "2029" at bounding box center [816, 375] width 1017 height 37
click at [428, 363] on td "2029" at bounding box center [816, 375] width 1017 height 37
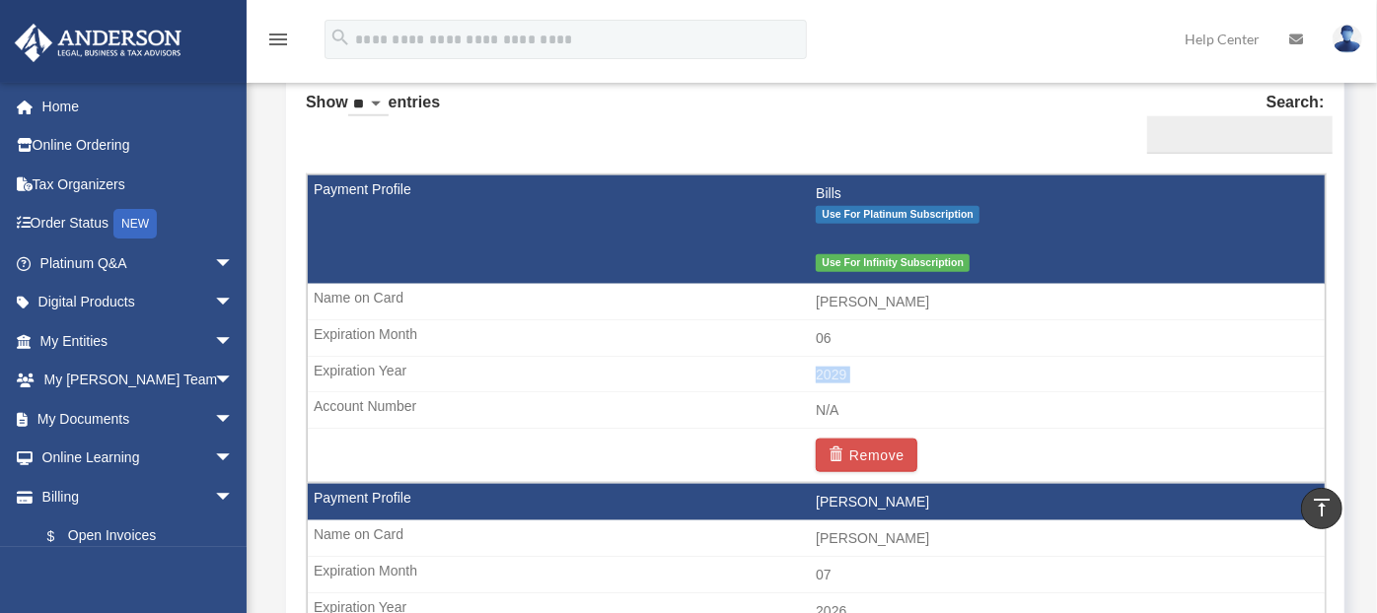
click at [428, 362] on td "2029" at bounding box center [816, 375] width 1017 height 37
click at [429, 362] on td "2029" at bounding box center [816, 375] width 1017 height 37
click at [430, 362] on td "2029" at bounding box center [816, 375] width 1017 height 37
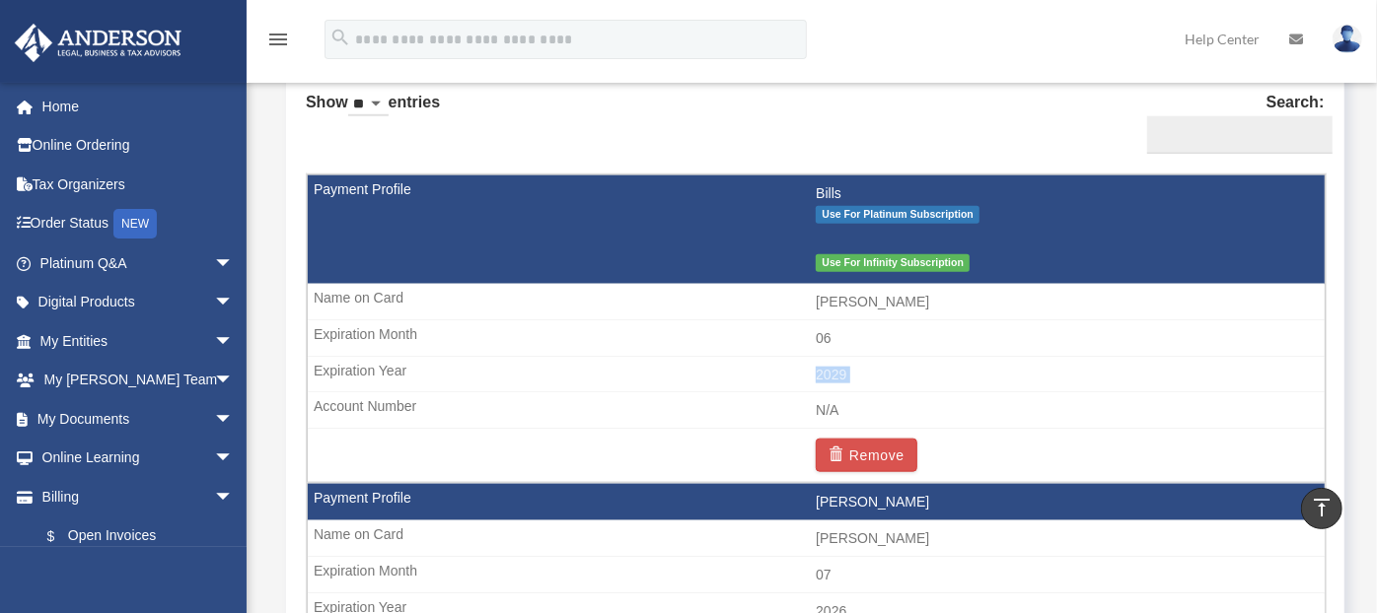
drag, startPoint x: 430, startPoint y: 362, endPoint x: 548, endPoint y: 362, distance: 118.3
click at [548, 362] on td "2029" at bounding box center [816, 375] width 1017 height 37
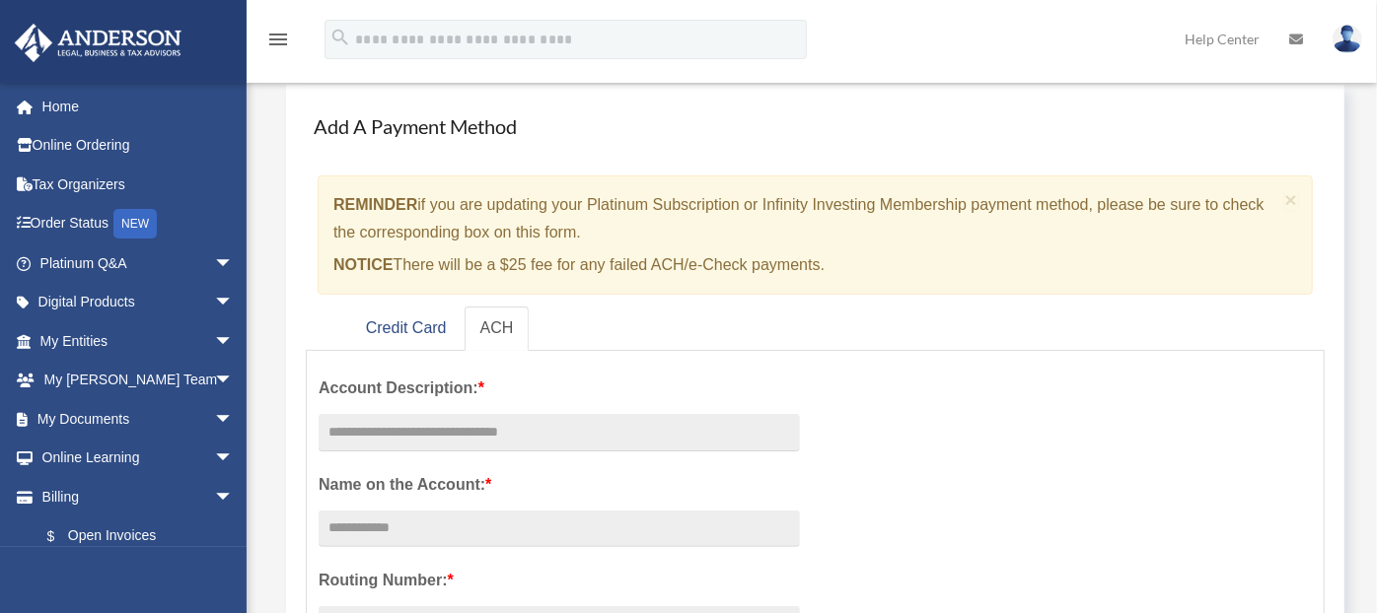
scroll to position [105, 0]
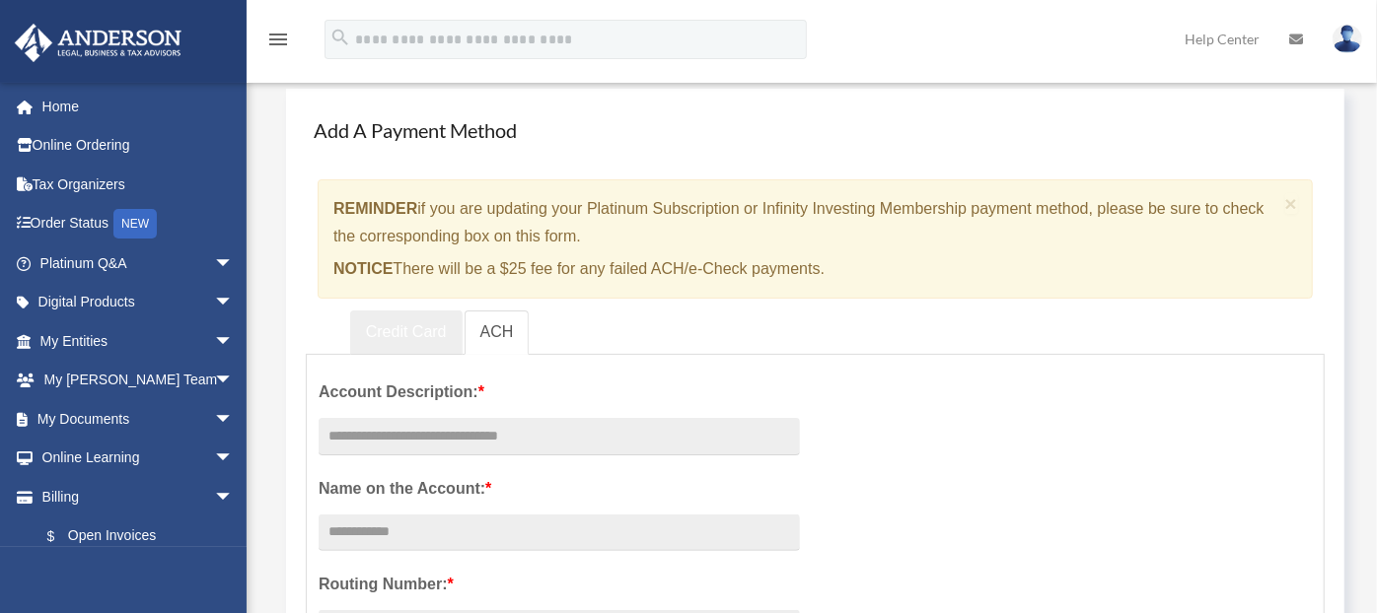
click at [397, 340] on link "Credit Card" at bounding box center [406, 333] width 112 height 44
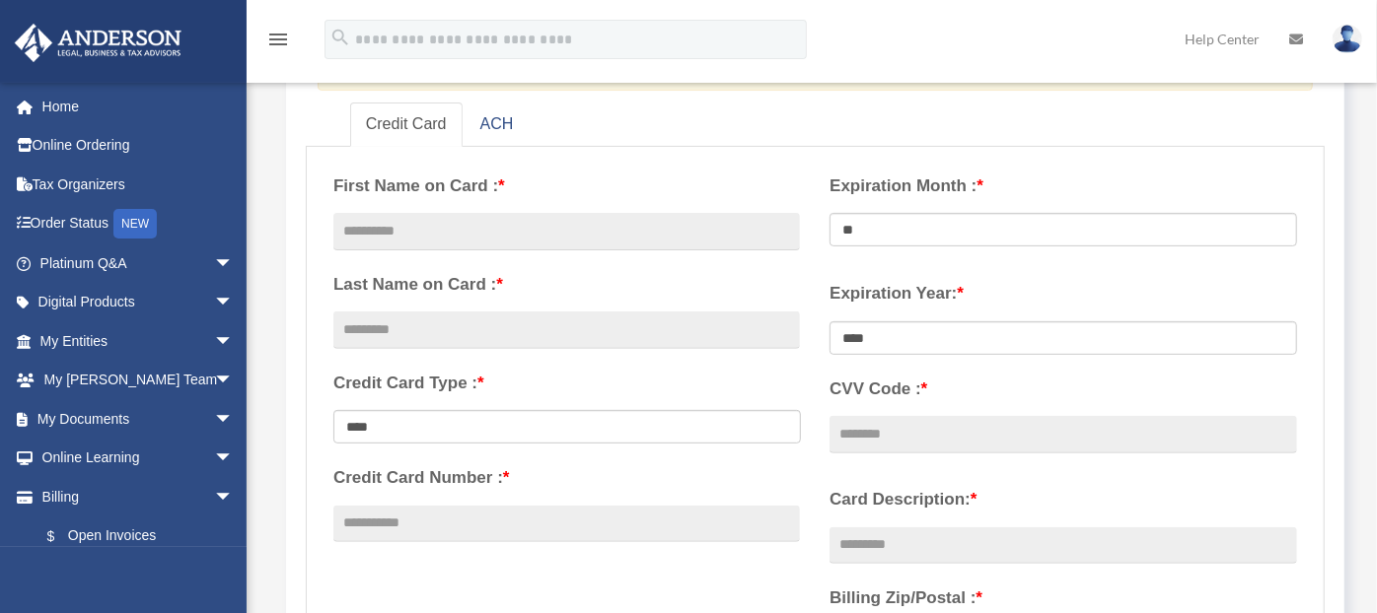
scroll to position [335, 0]
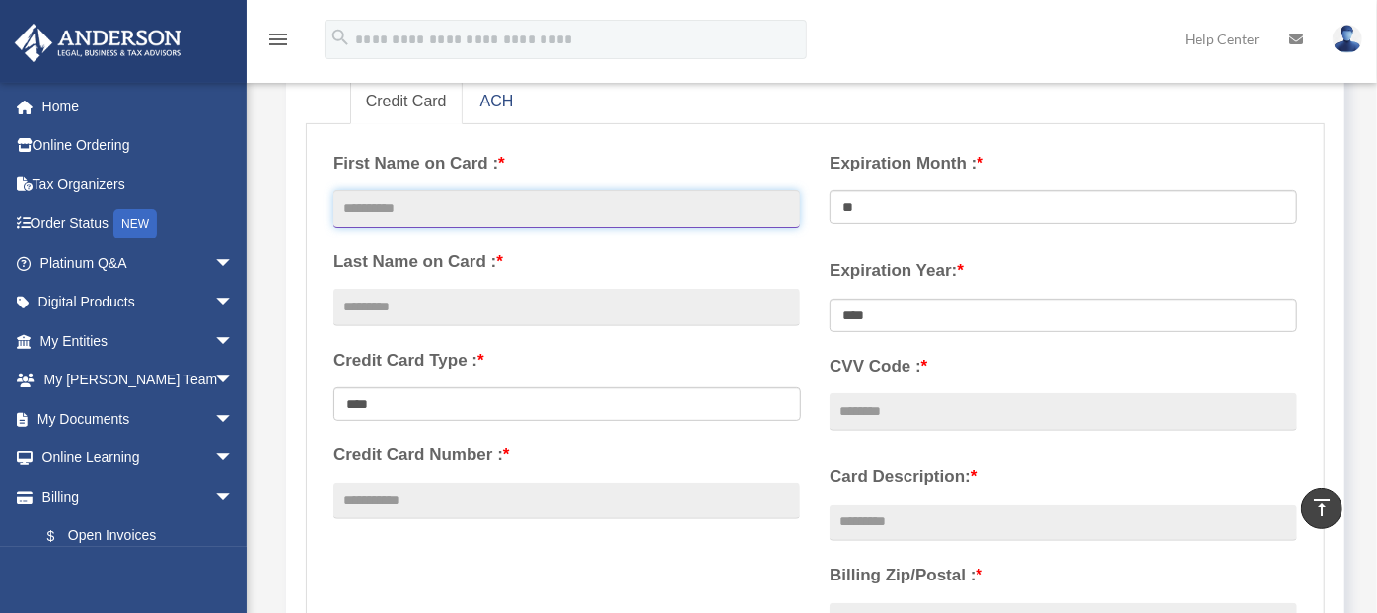
click at [453, 218] on input "text" at bounding box center [566, 208] width 466 height 37
type input "****"
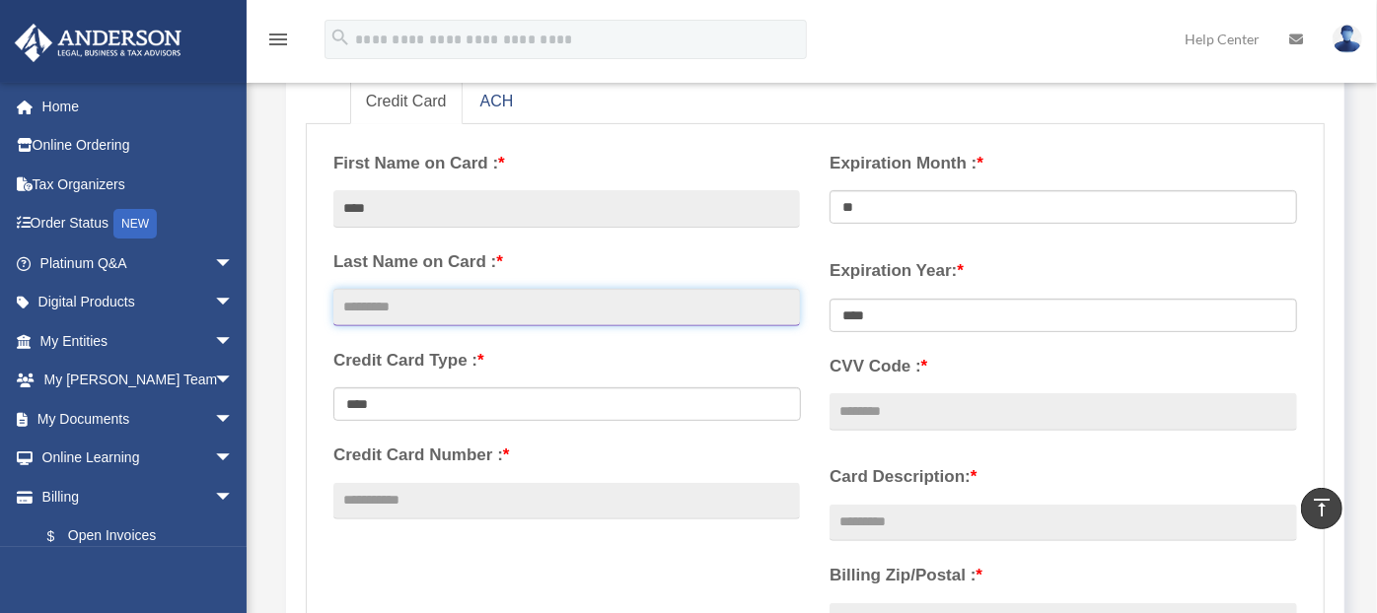
type input "*******"
type input "**********"
select select "**"
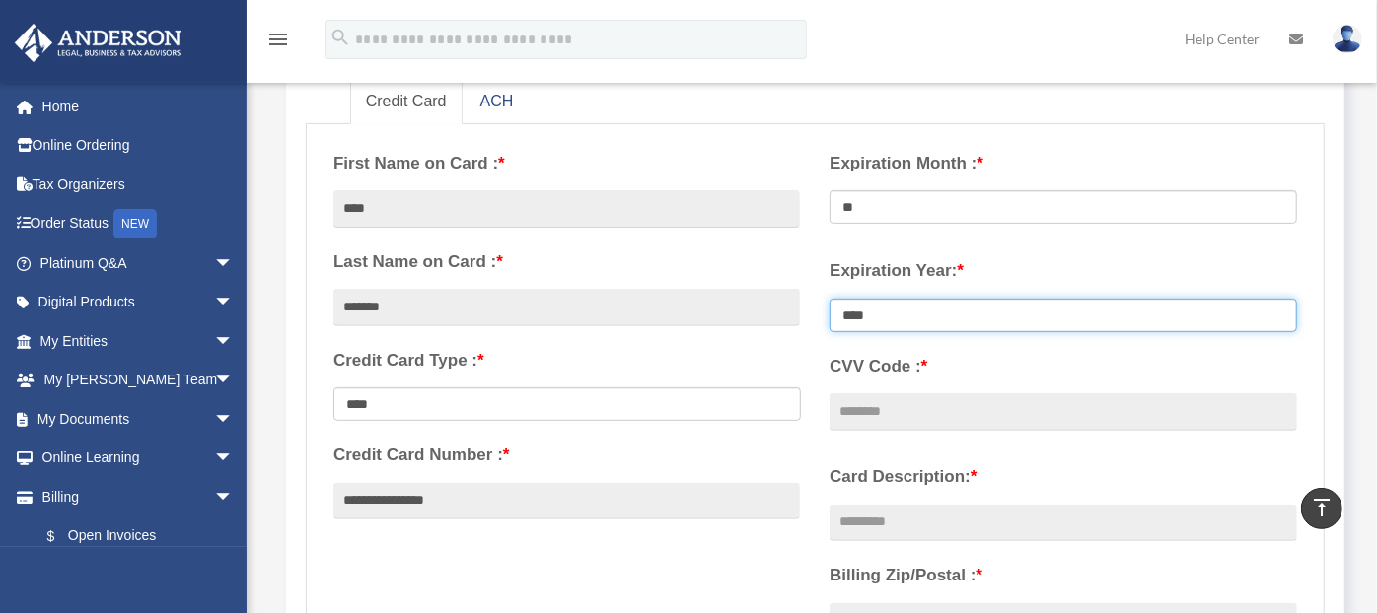
select select "****"
type input "***"
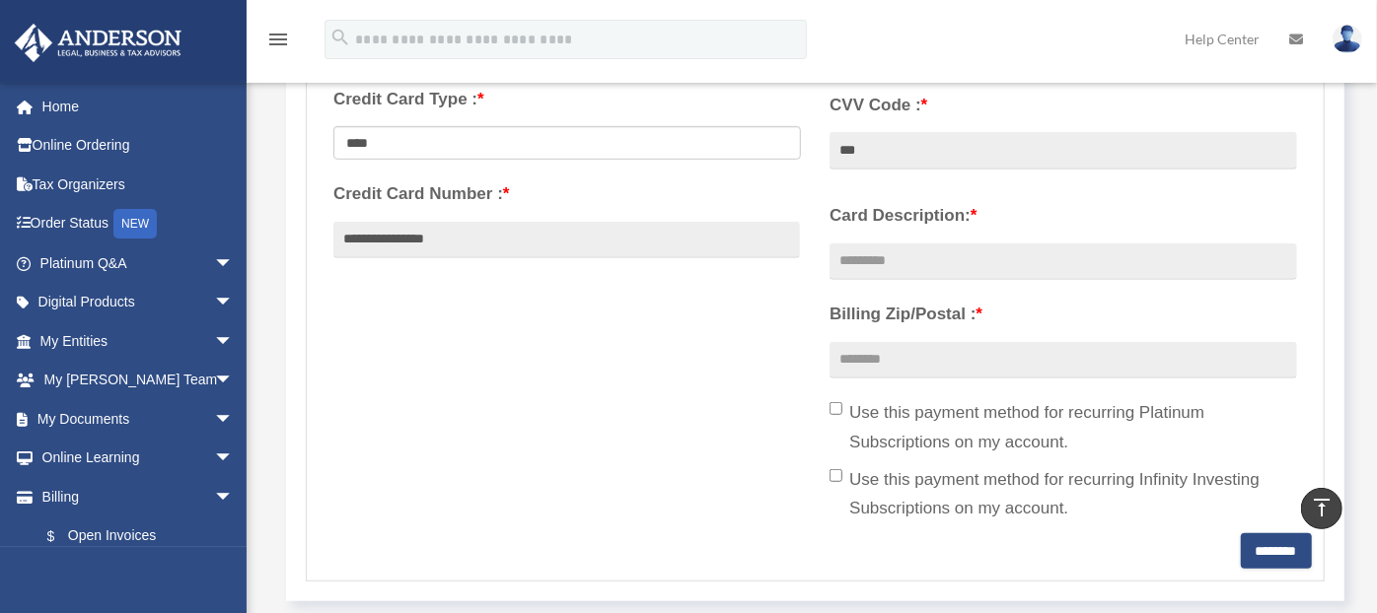
scroll to position [600, 0]
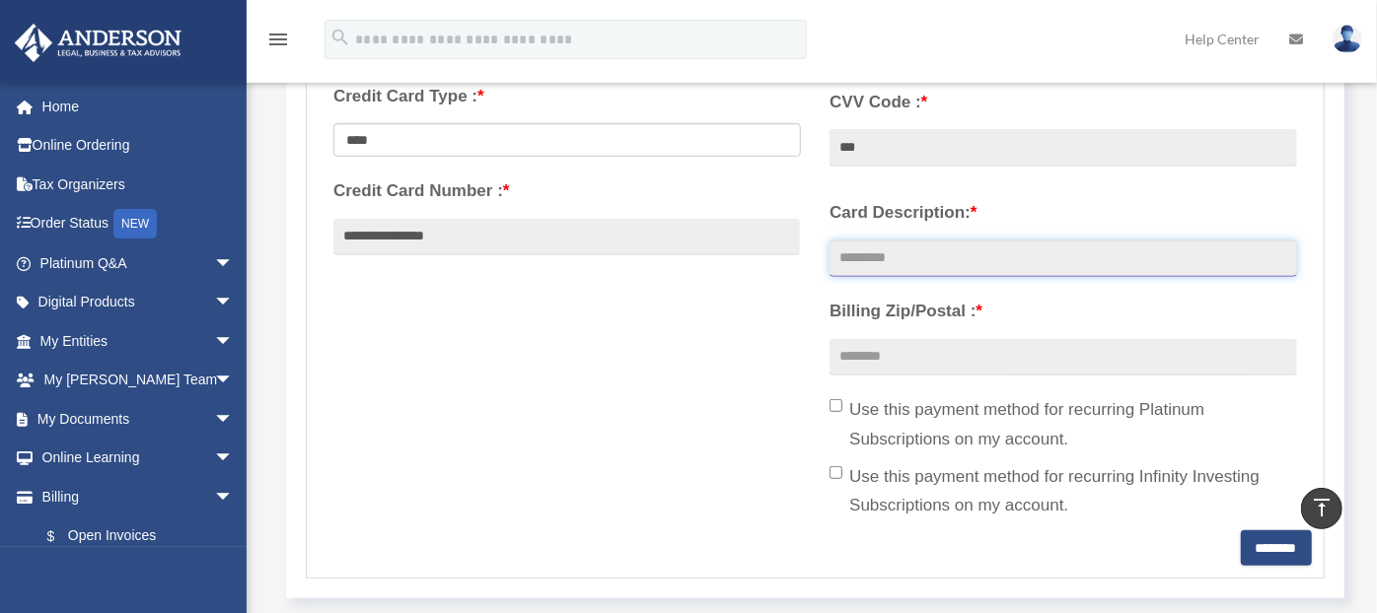
click at [928, 263] on input "Card Description: *" at bounding box center [1062, 259] width 466 height 37
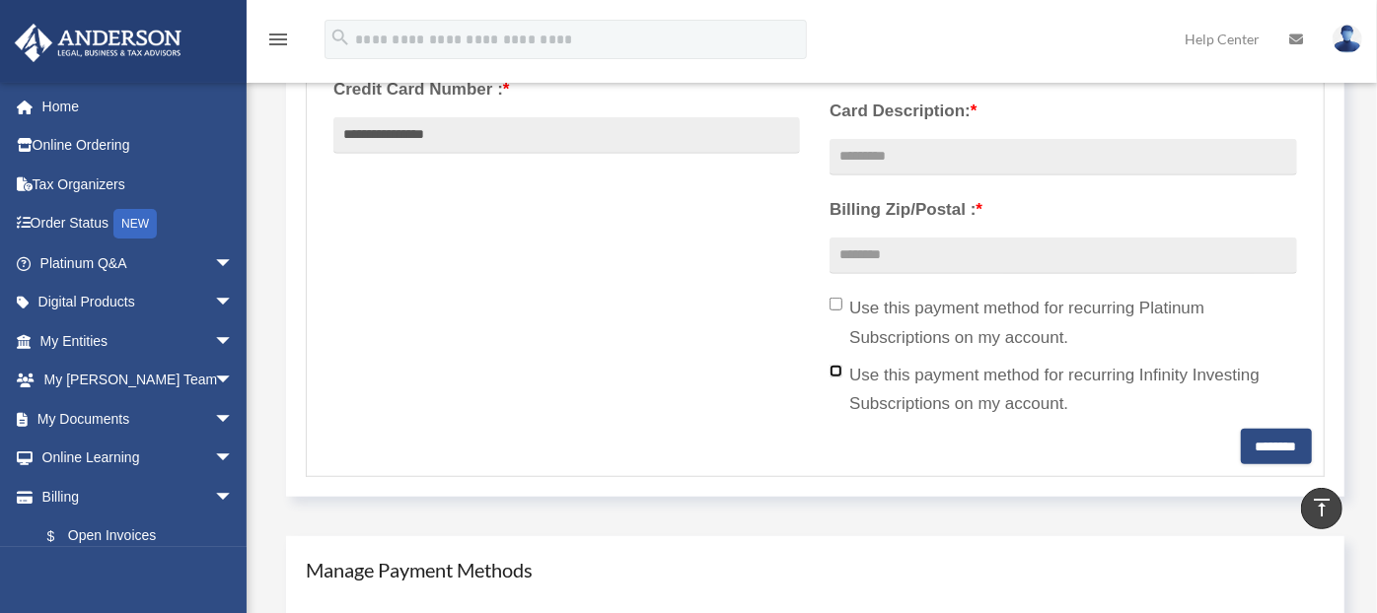
scroll to position [704, 0]
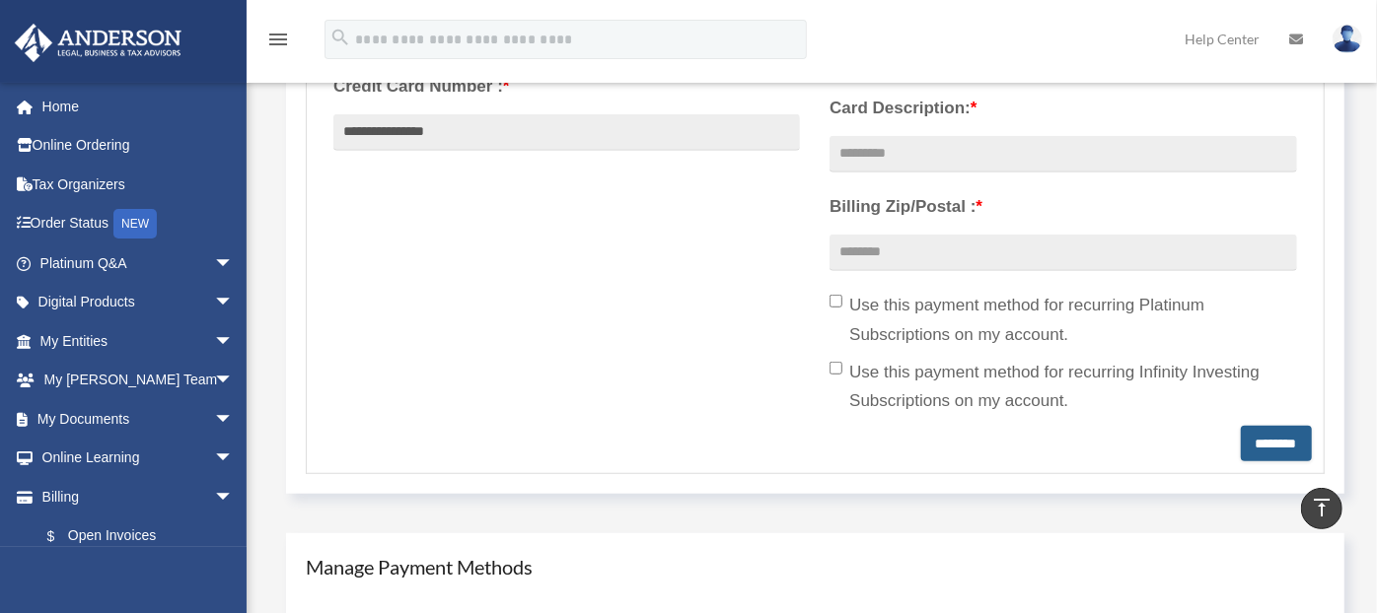
click at [1256, 426] on input "********" at bounding box center [1276, 444] width 71 height 36
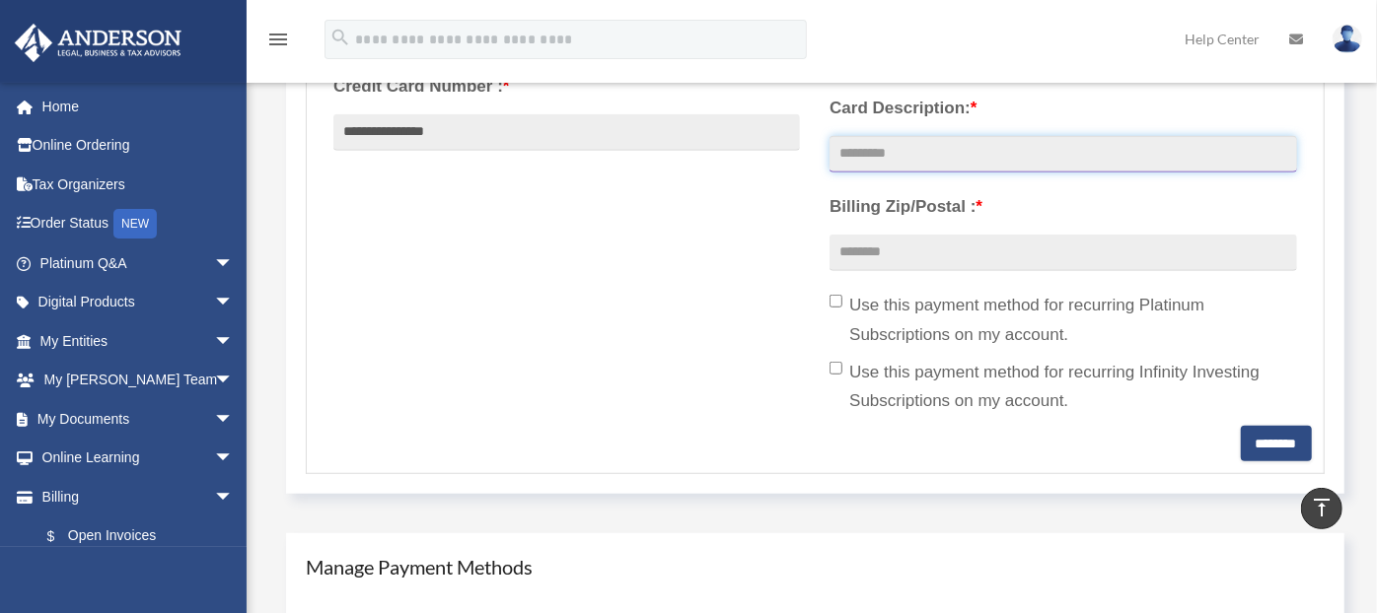
click at [882, 143] on input "Card Description: *" at bounding box center [1062, 154] width 466 height 37
type input "*"
type input "*********"
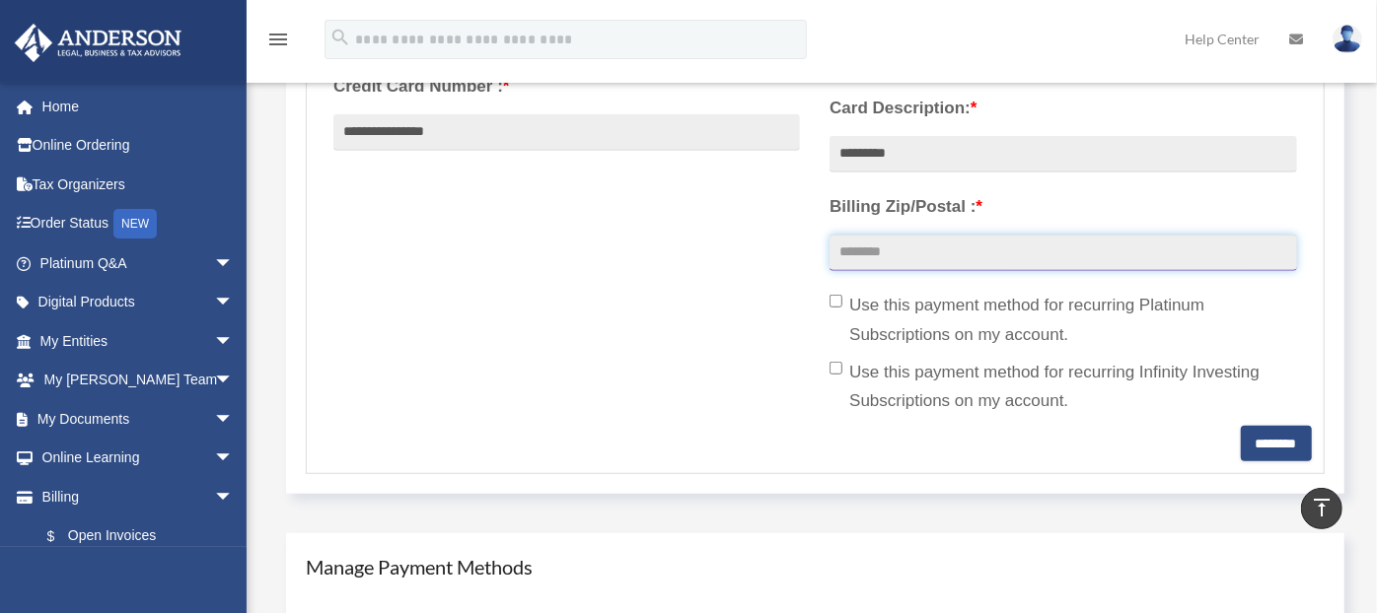
click at [929, 258] on input "Billing Zip/Postal : *" at bounding box center [1062, 253] width 466 height 37
type input "*****"
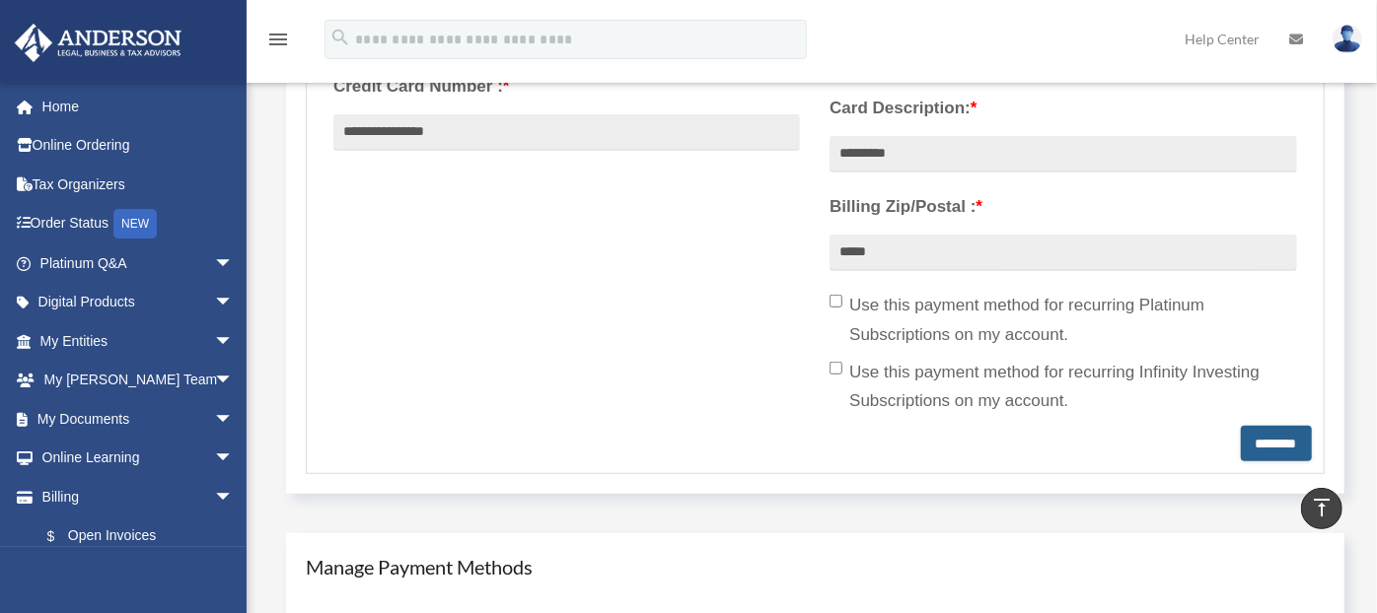
click at [1263, 439] on input "********" at bounding box center [1276, 444] width 71 height 36
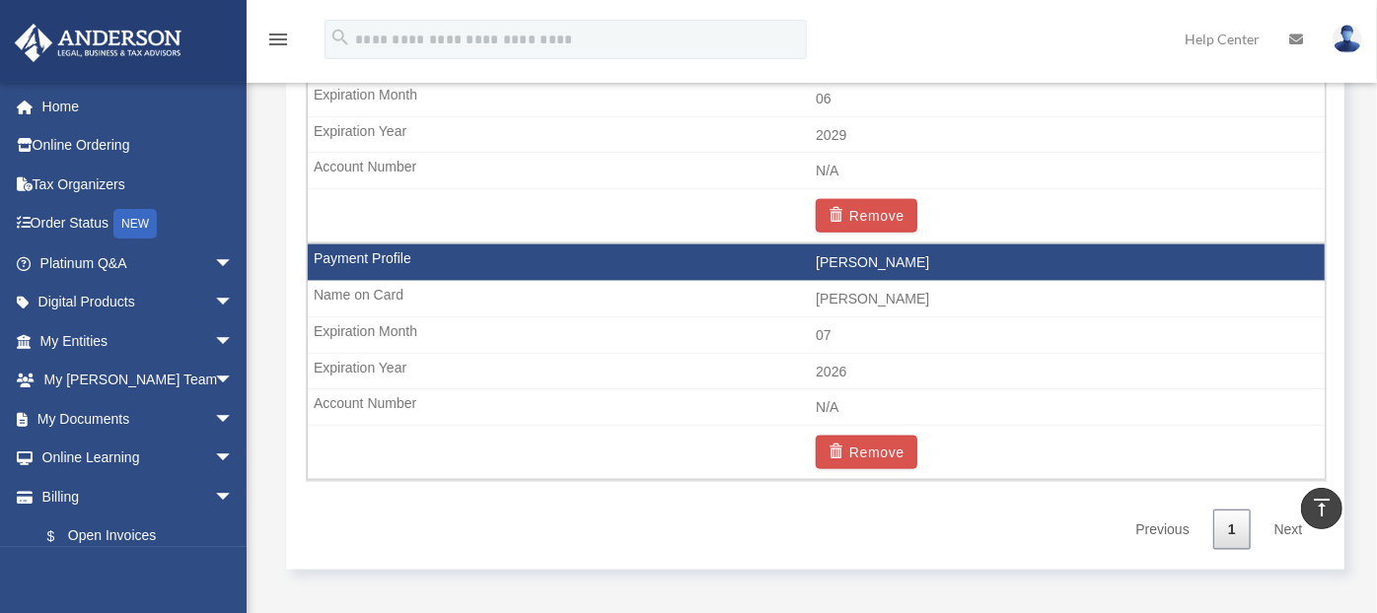
scroll to position [1481, 0]
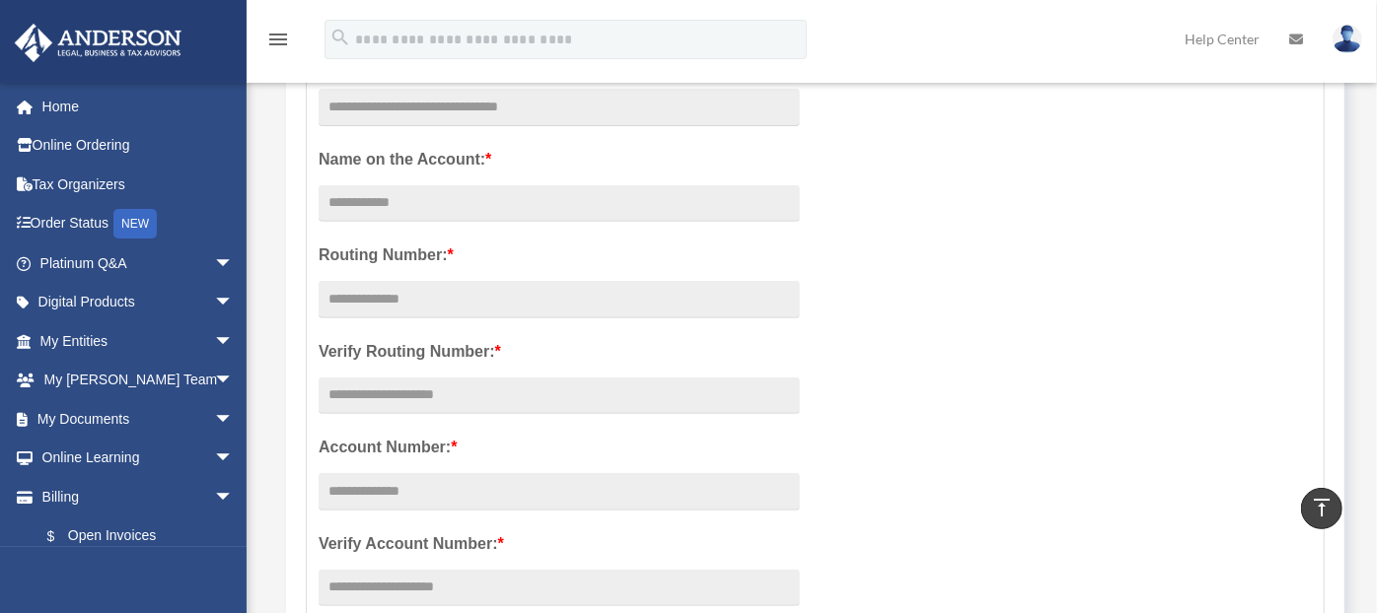
scroll to position [356, 0]
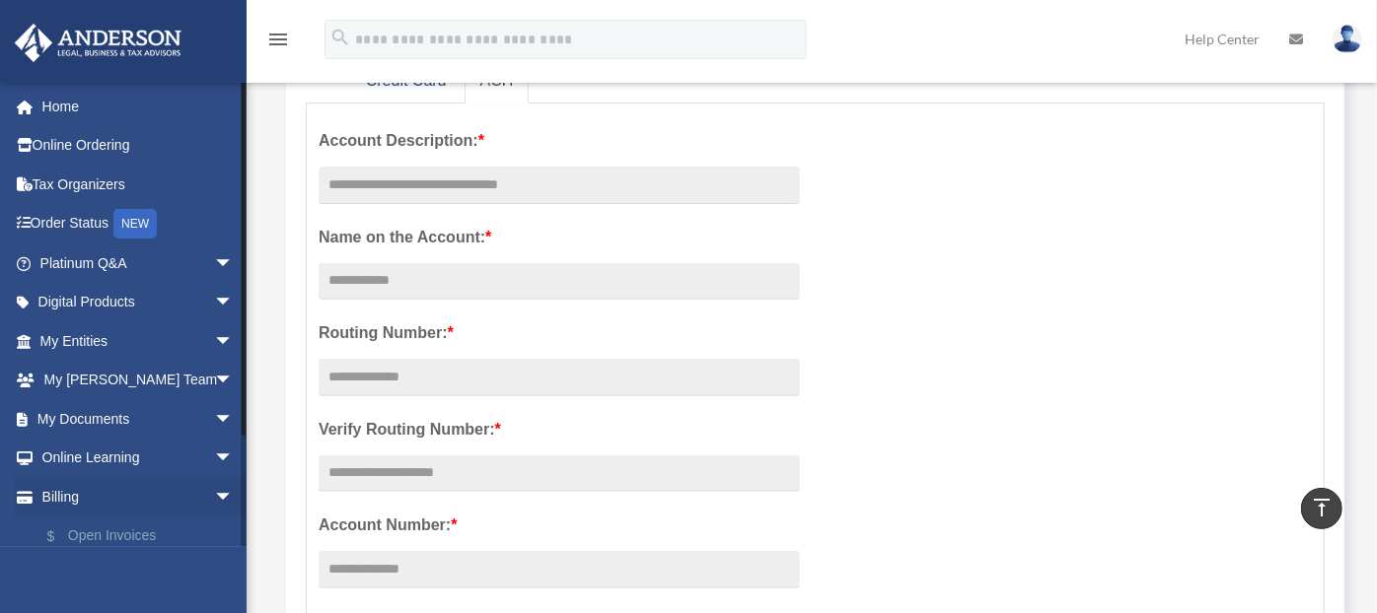
click at [121, 531] on link "$ Open Invoices" at bounding box center [146, 537] width 236 height 40
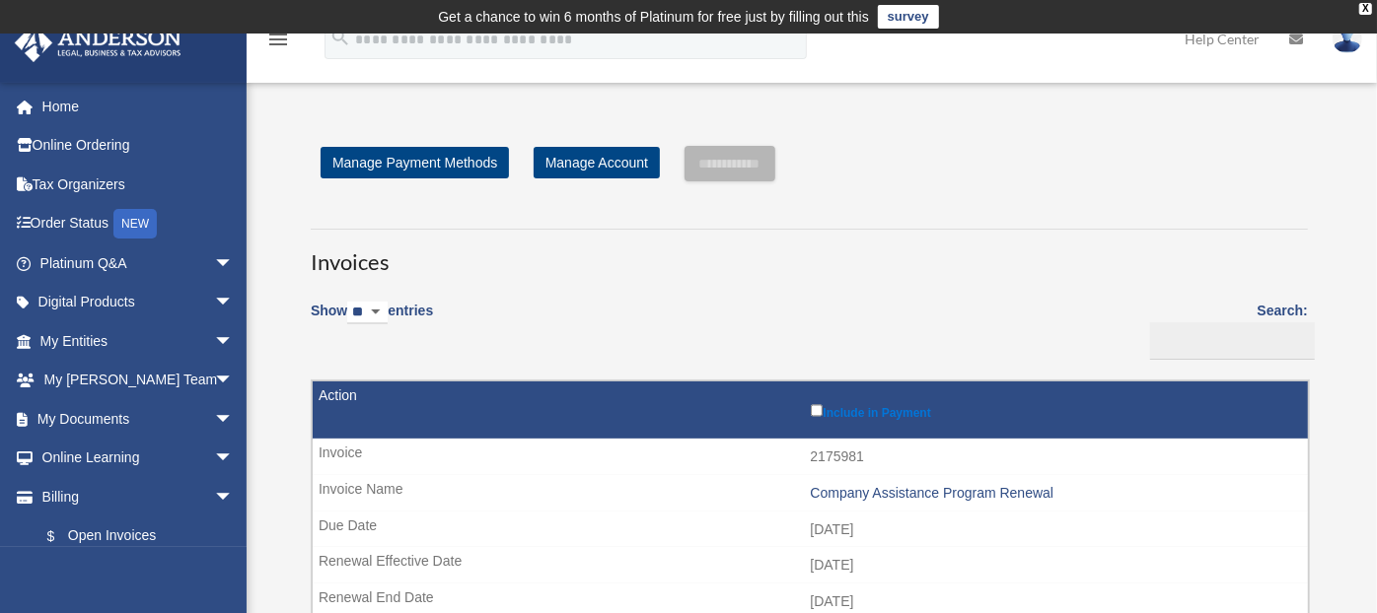
click at [826, 408] on label "Include in Payment" at bounding box center [1055, 410] width 488 height 20
click at [738, 156] on input "**********" at bounding box center [729, 164] width 91 height 36
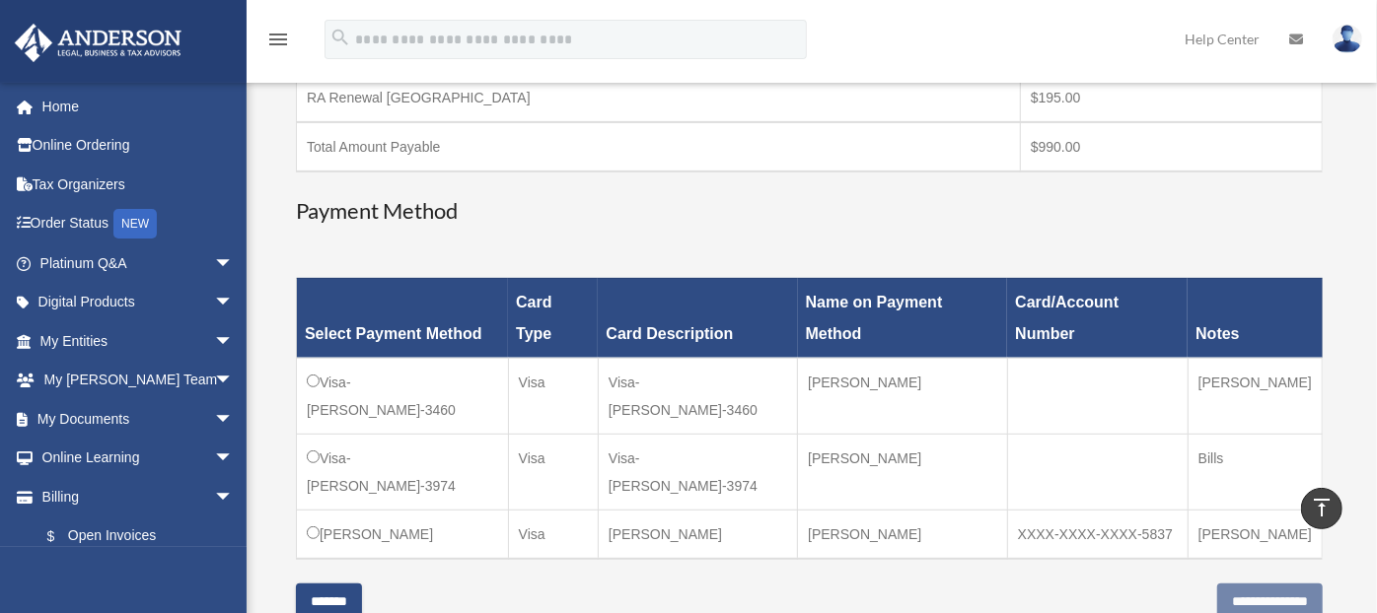
scroll to position [463, 0]
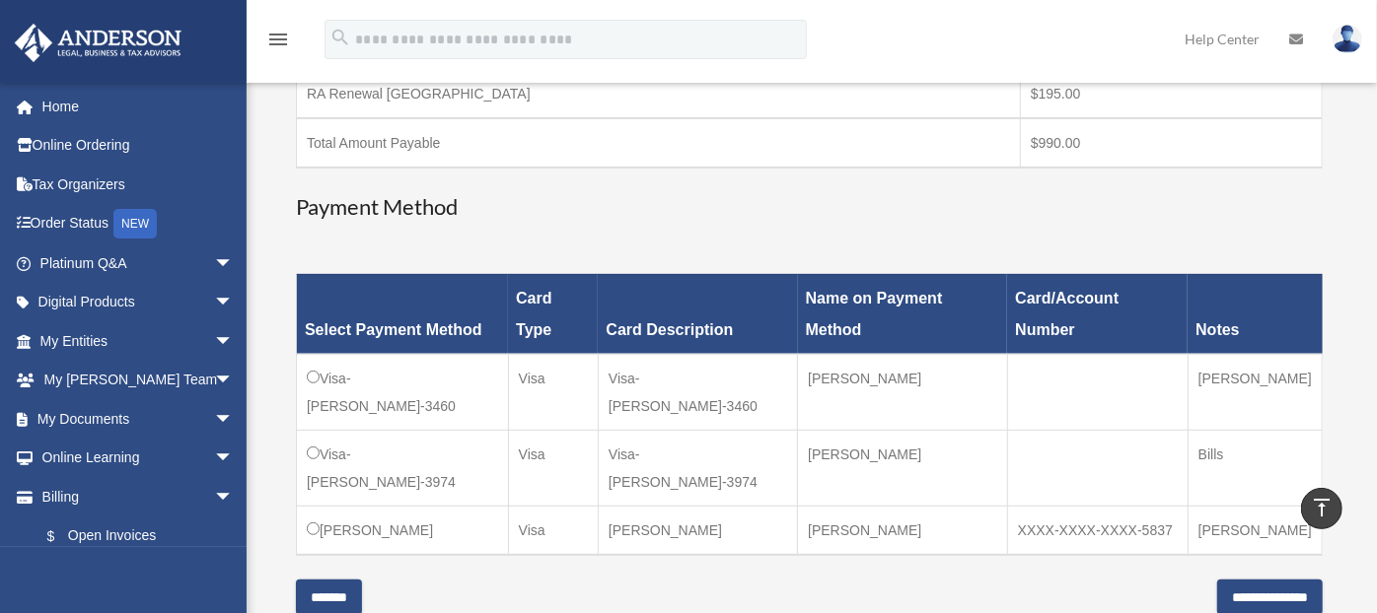
click at [1231, 511] on iframe at bounding box center [1265, 550] width 178 height 79
click at [1244, 580] on input "**********" at bounding box center [1270, 598] width 106 height 36
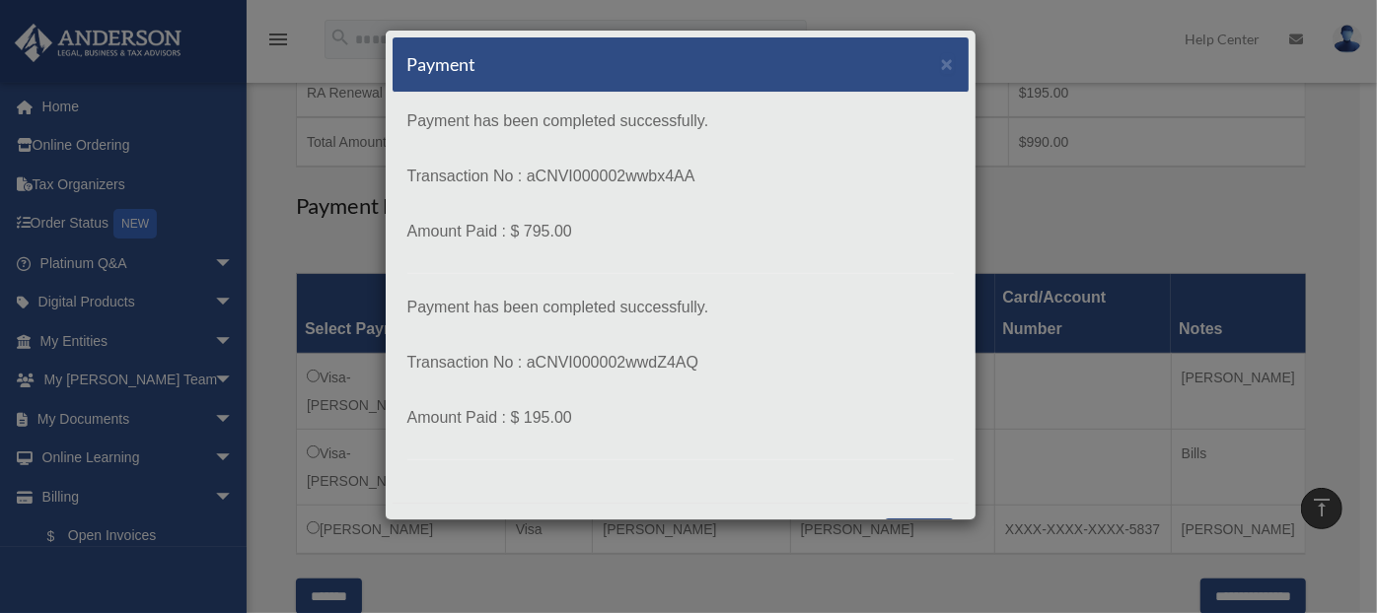
drag, startPoint x: 588, startPoint y: 414, endPoint x: 408, endPoint y: 112, distance: 351.1
click at [408, 112] on p "Payment has been completed successfully. Transaction No : aCNVI000002wwbx4AA Am…" at bounding box center [680, 283] width 546 height 353
copy p "Payment has been completed successfully. Transaction No : aCNVI000002wwbx4AA Am…"
click at [1020, 76] on div "Payment × Payment has been completed successfully. Transaction No : aCNVI000002…" at bounding box center [688, 306] width 1377 height 613
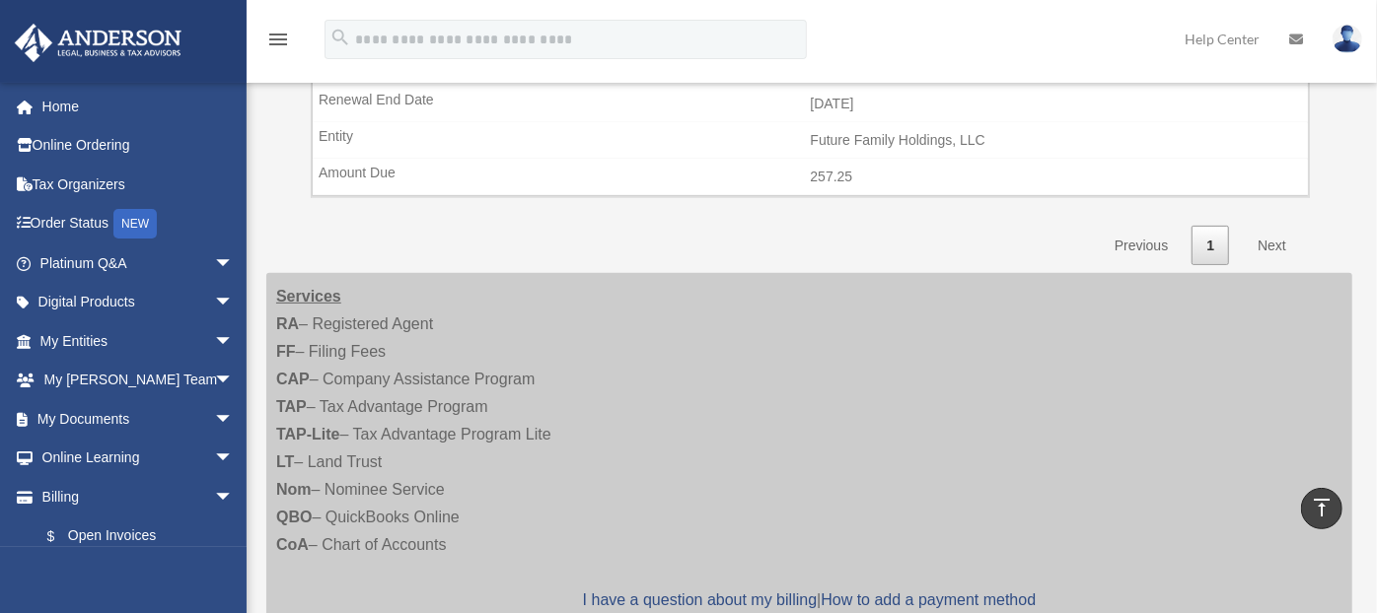
scroll to position [496, 0]
click at [47, 93] on link "Home" at bounding box center [139, 106] width 250 height 39
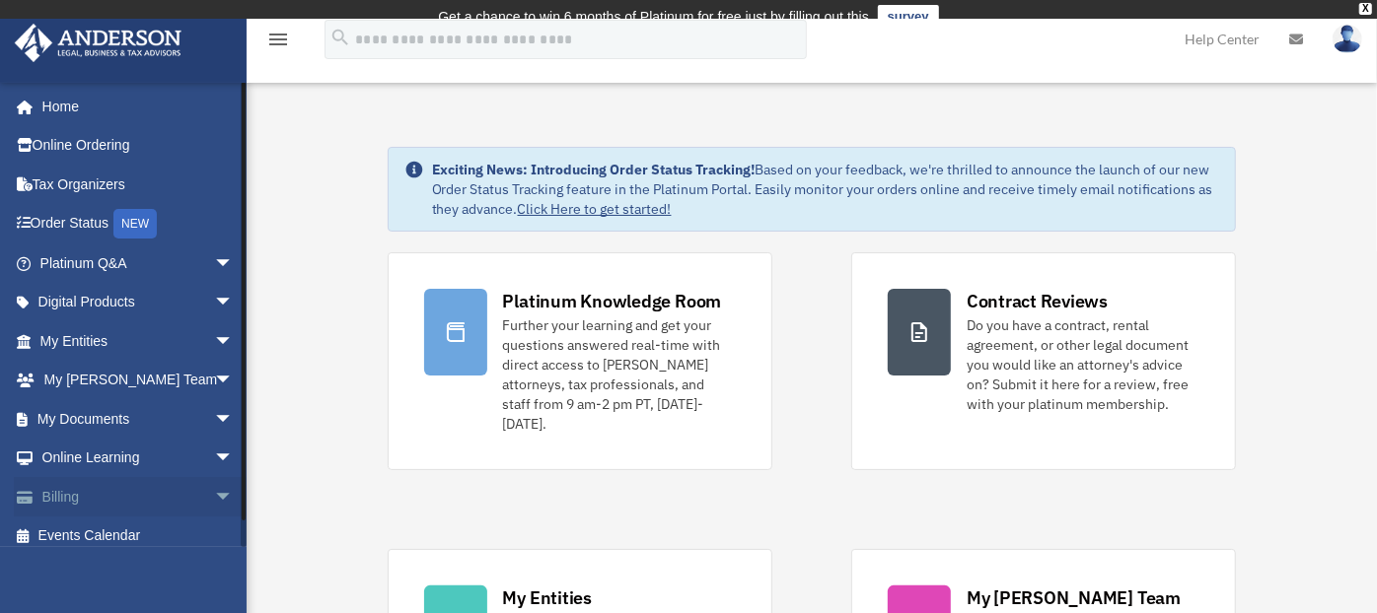
click at [214, 495] on span "arrow_drop_down" at bounding box center [233, 497] width 39 height 40
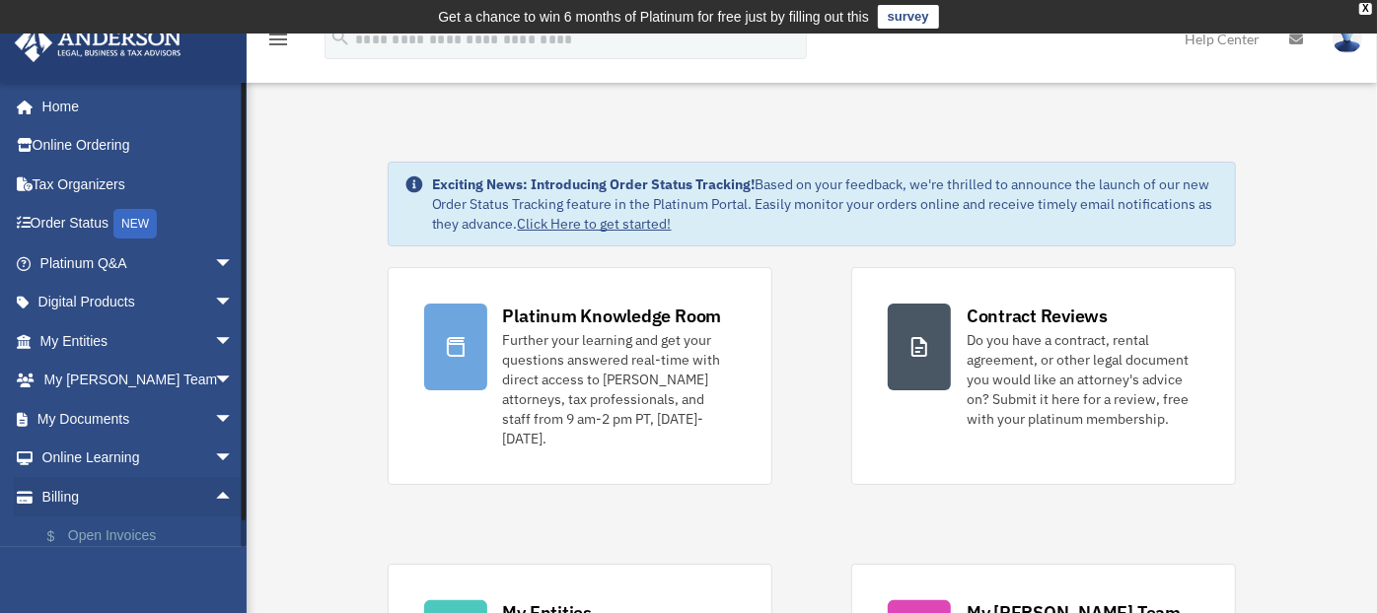
click at [120, 541] on link "$ Open Invoices" at bounding box center [146, 537] width 236 height 40
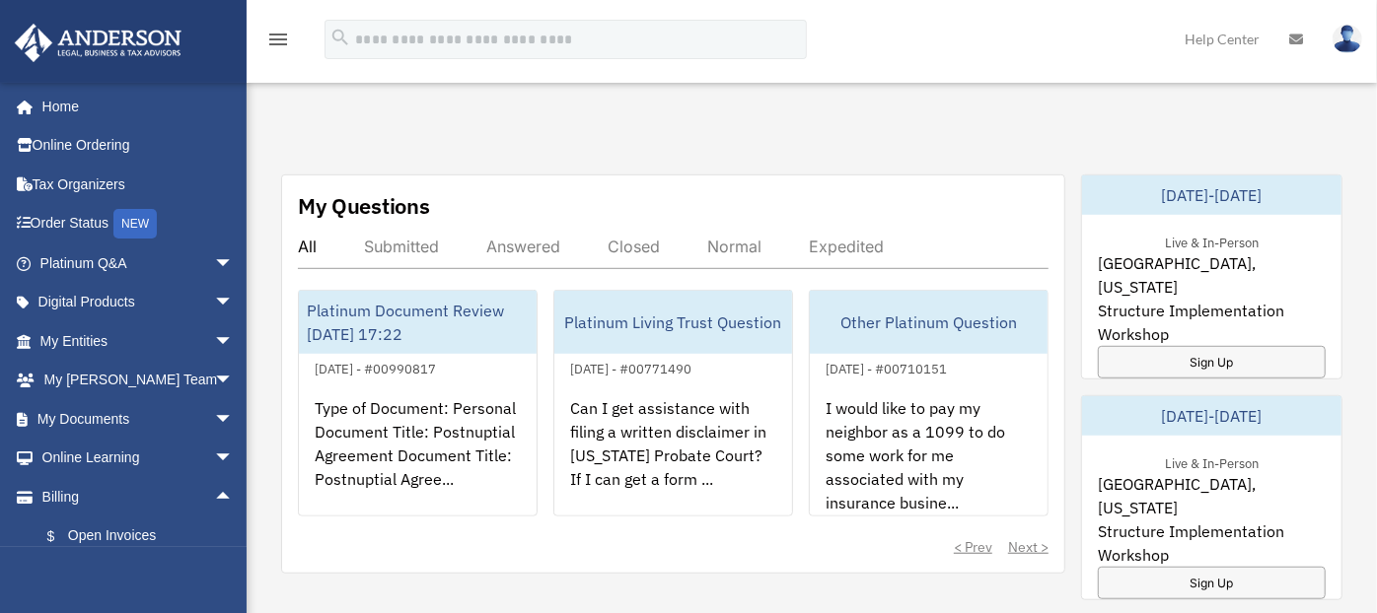
scroll to position [944, 0]
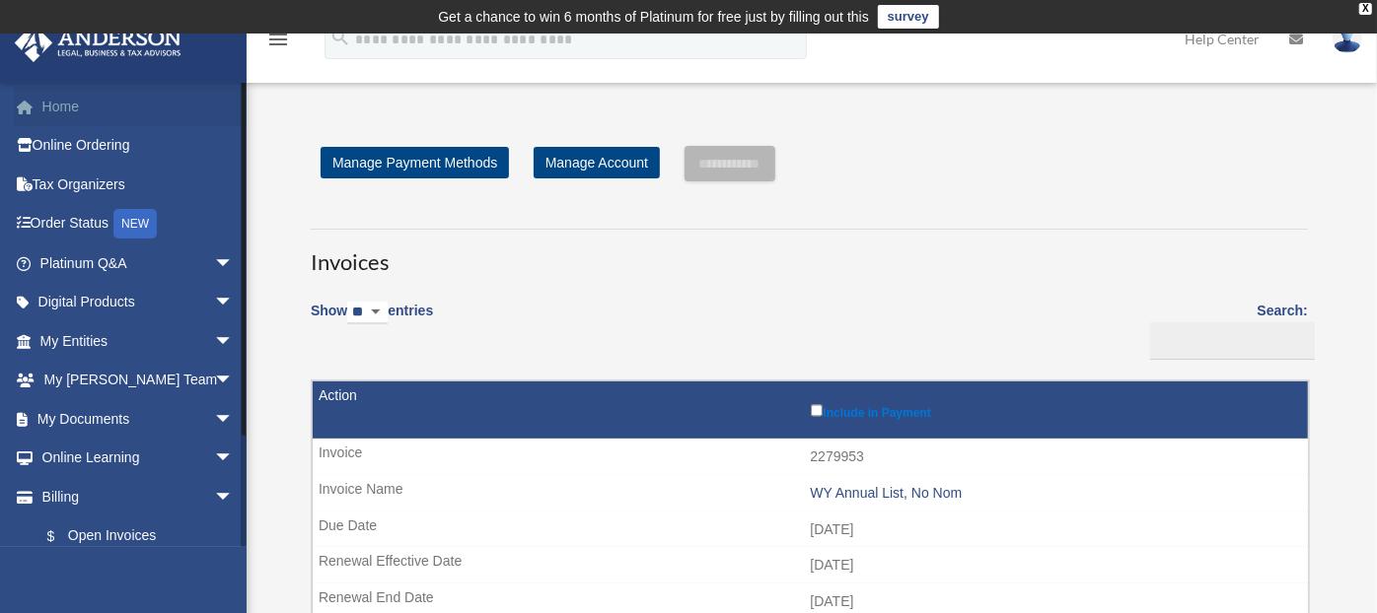
click at [53, 112] on link "Home" at bounding box center [139, 106] width 250 height 39
